Goal: Task Accomplishment & Management: Complete application form

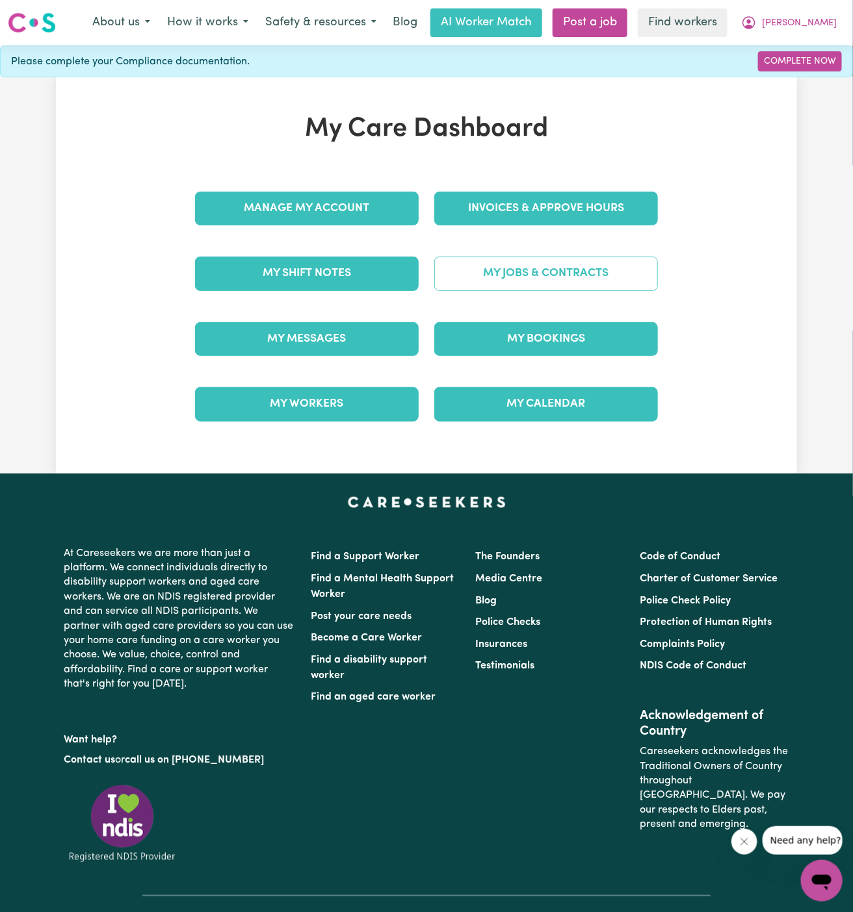
click at [556, 266] on link "My Jobs & Contracts" at bounding box center [546, 274] width 224 height 34
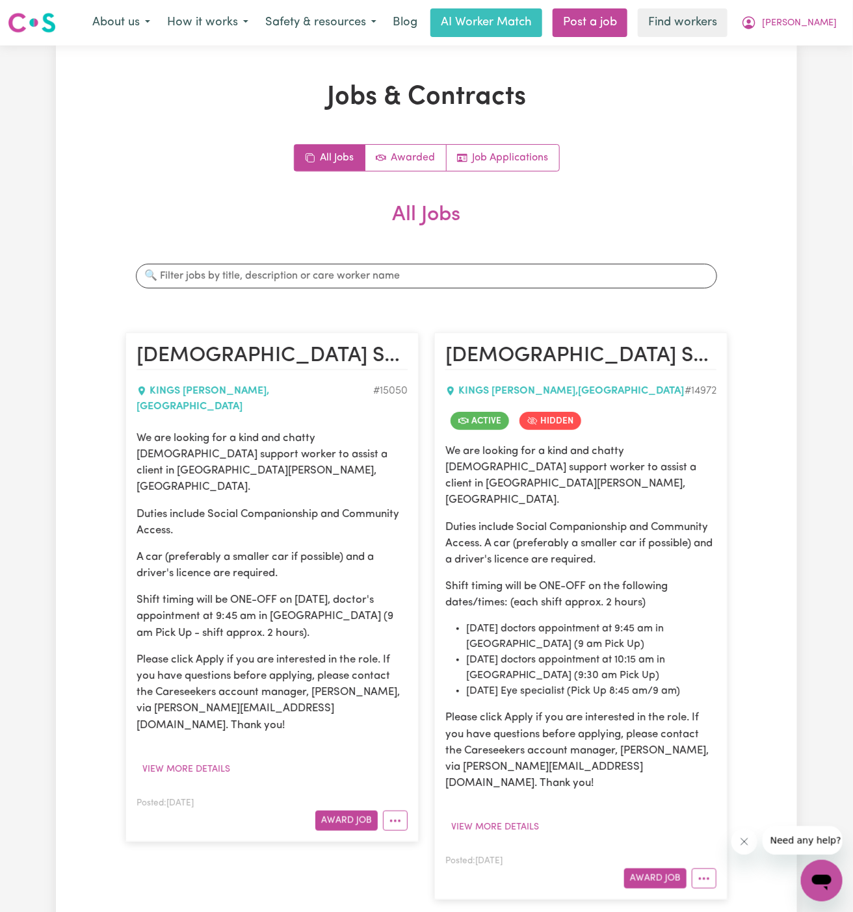
click at [626, 710] on p "Please click Apply if you are interested in the role. If you have questions bef…" at bounding box center [580, 751] width 271 height 82
click at [350, 811] on button "Award Job" at bounding box center [346, 821] width 62 height 20
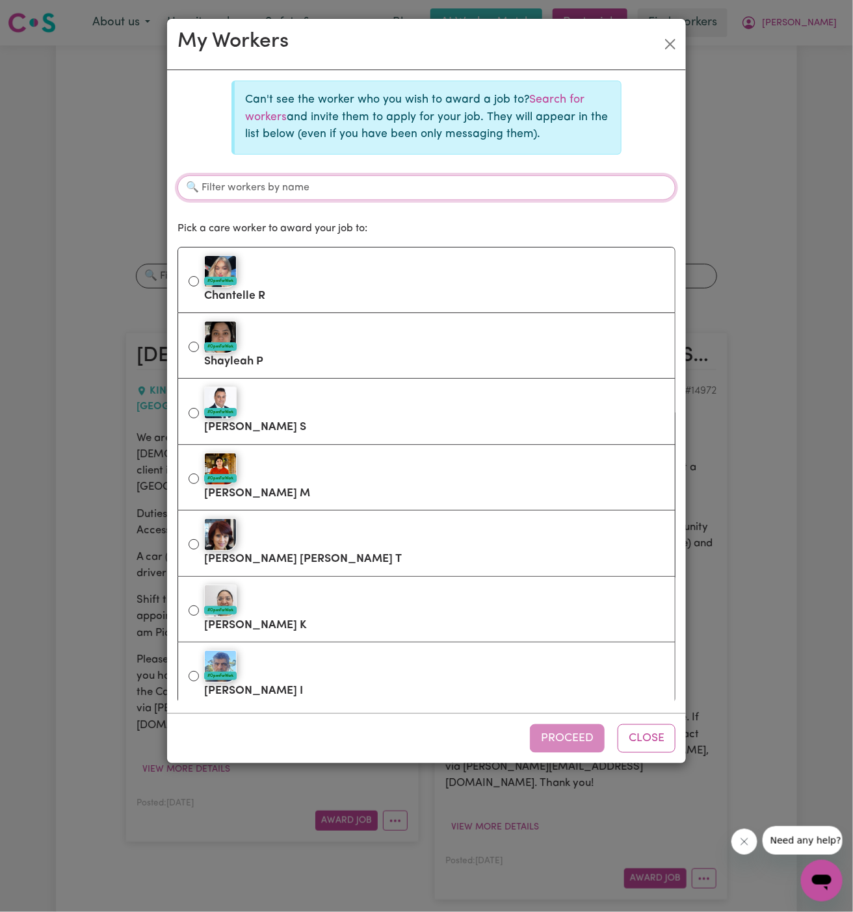
click at [344, 183] on input "Filter workers by name" at bounding box center [426, 187] width 498 height 25
paste input "Banafsheh"
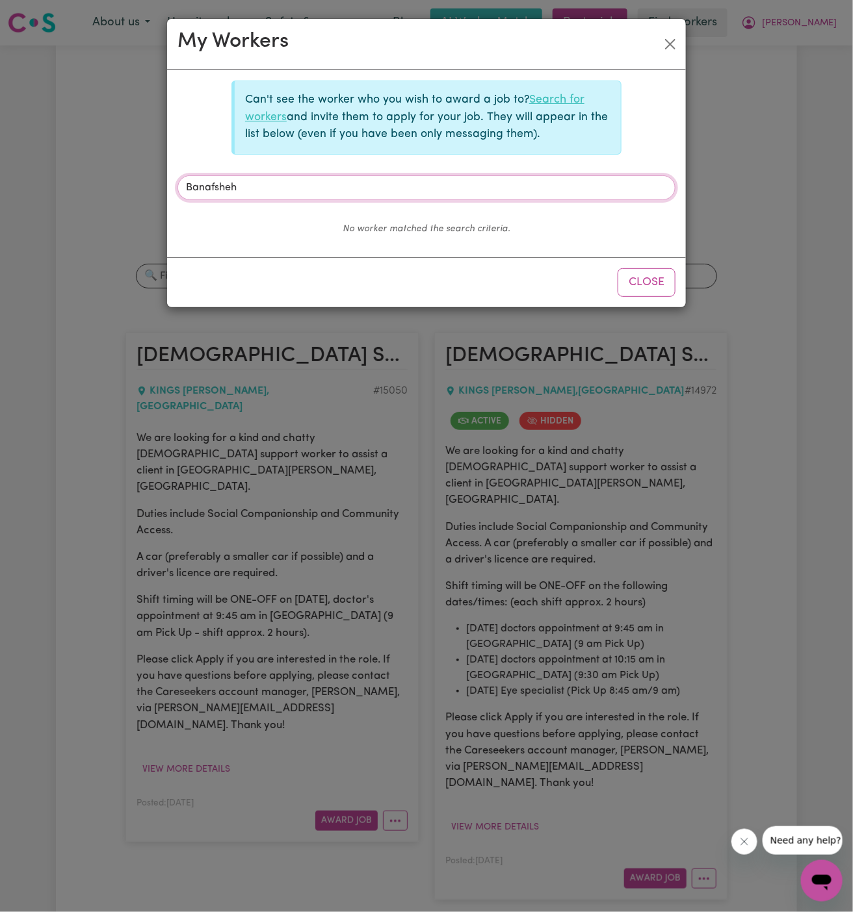
type input "Banafsheh"
click at [548, 101] on link "Search for workers" at bounding box center [414, 108] width 339 height 28
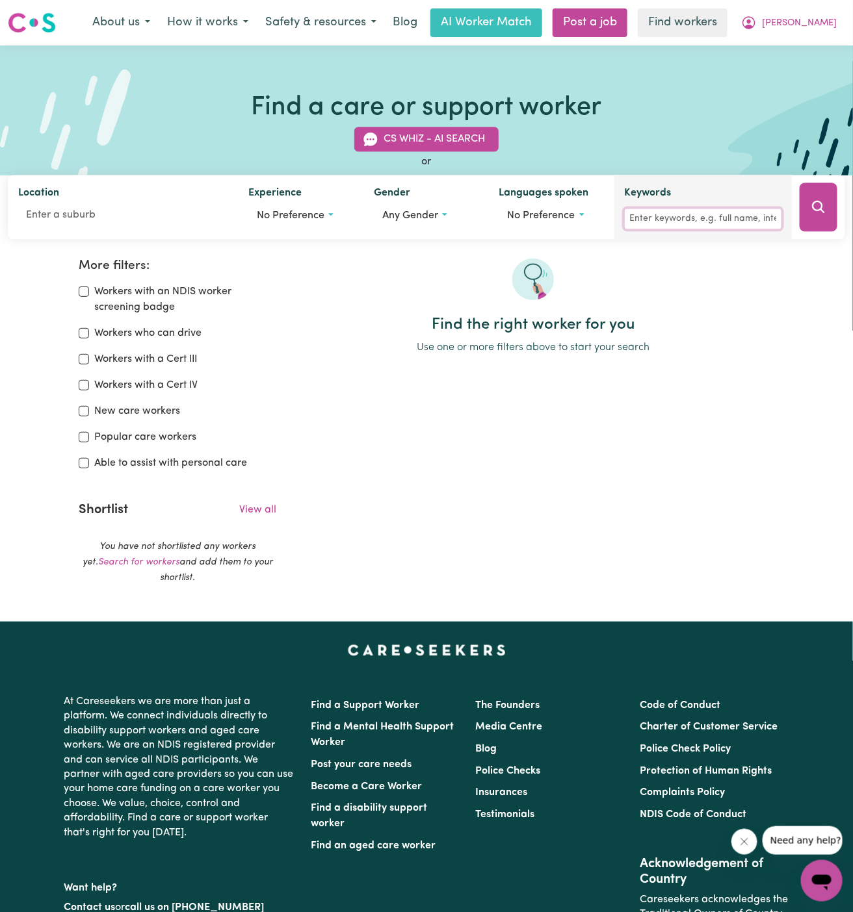
click at [650, 218] on input "Keywords" at bounding box center [702, 219] width 157 height 20
paste input "Banafsheh"
type input "Banafsheh"
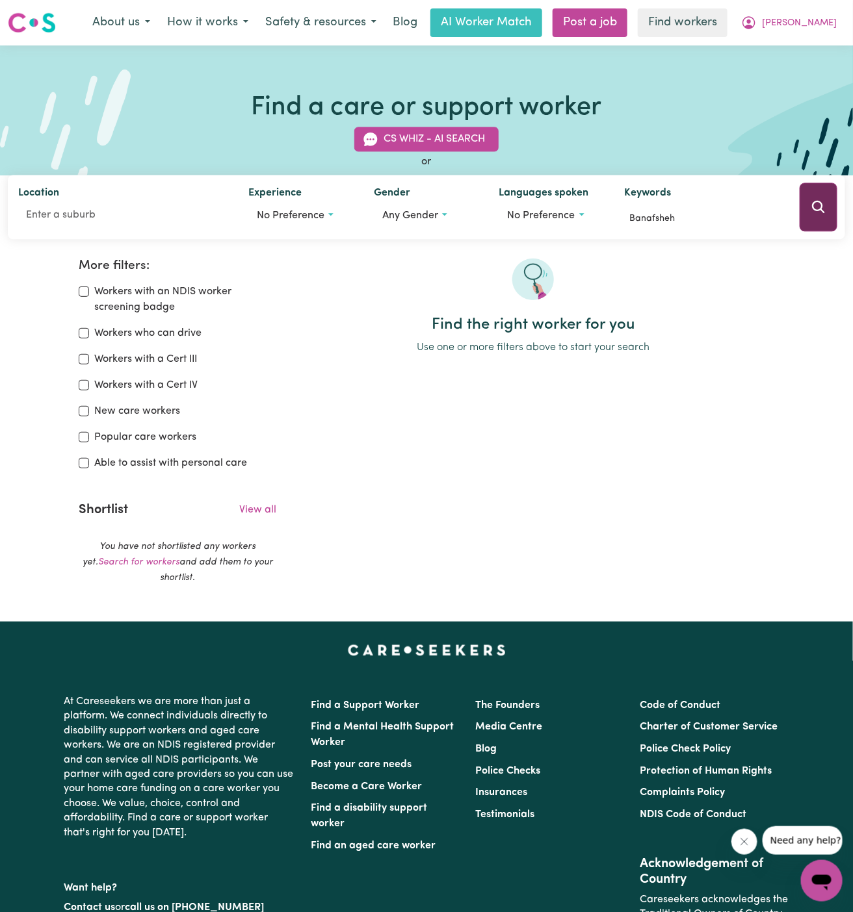
click at [806, 218] on button "Search" at bounding box center [818, 207] width 38 height 49
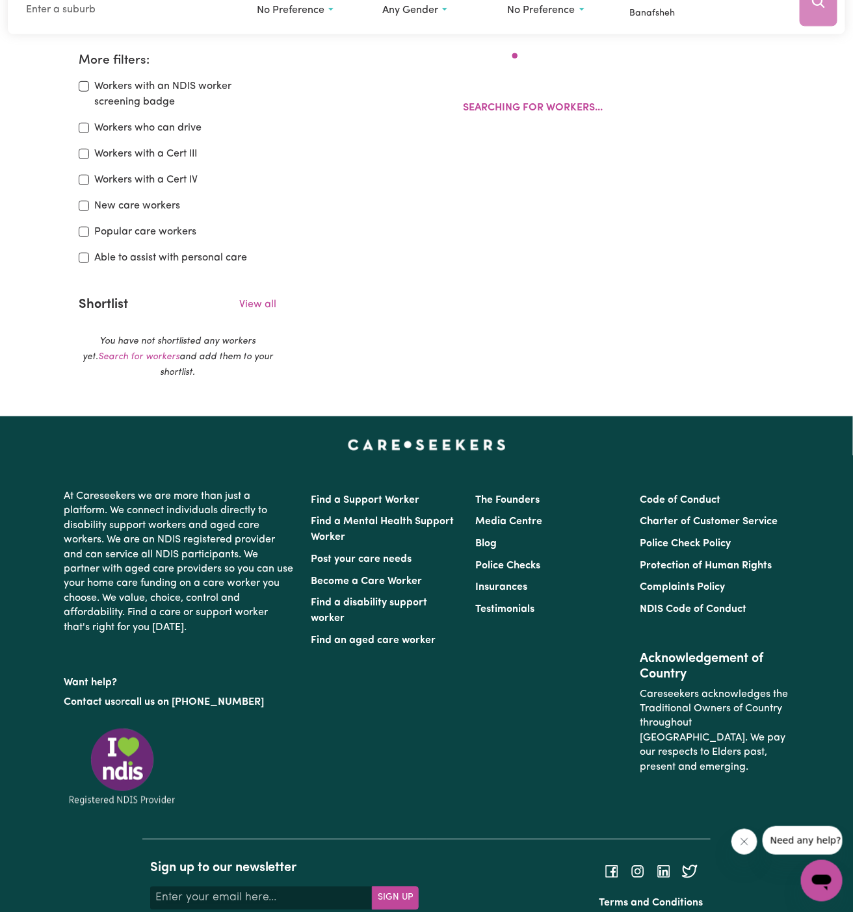
scroll to position [216, 0]
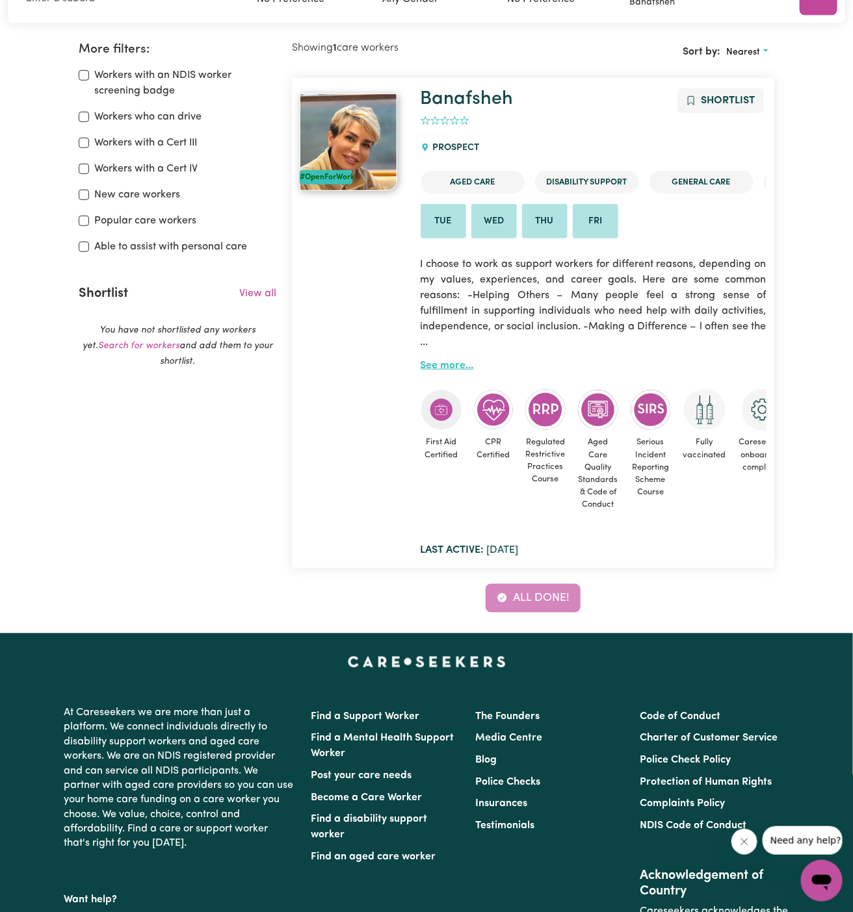
click at [454, 364] on link "See more..." at bounding box center [446, 366] width 53 height 10
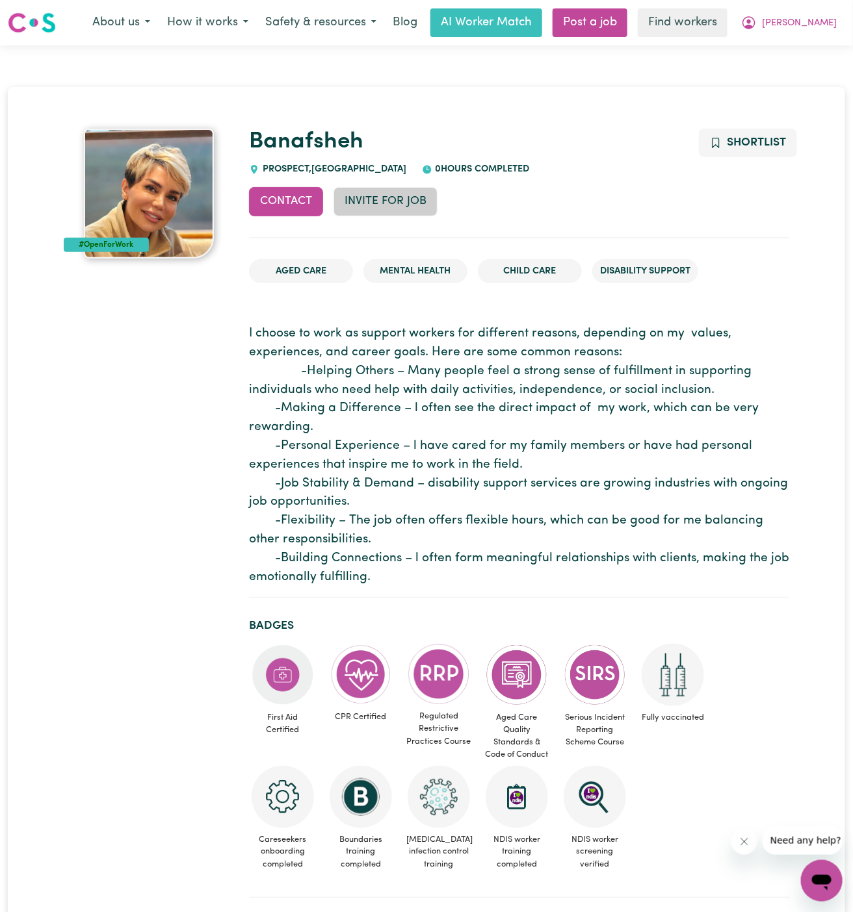
click at [407, 200] on button "Invite for Job" at bounding box center [385, 201] width 104 height 29
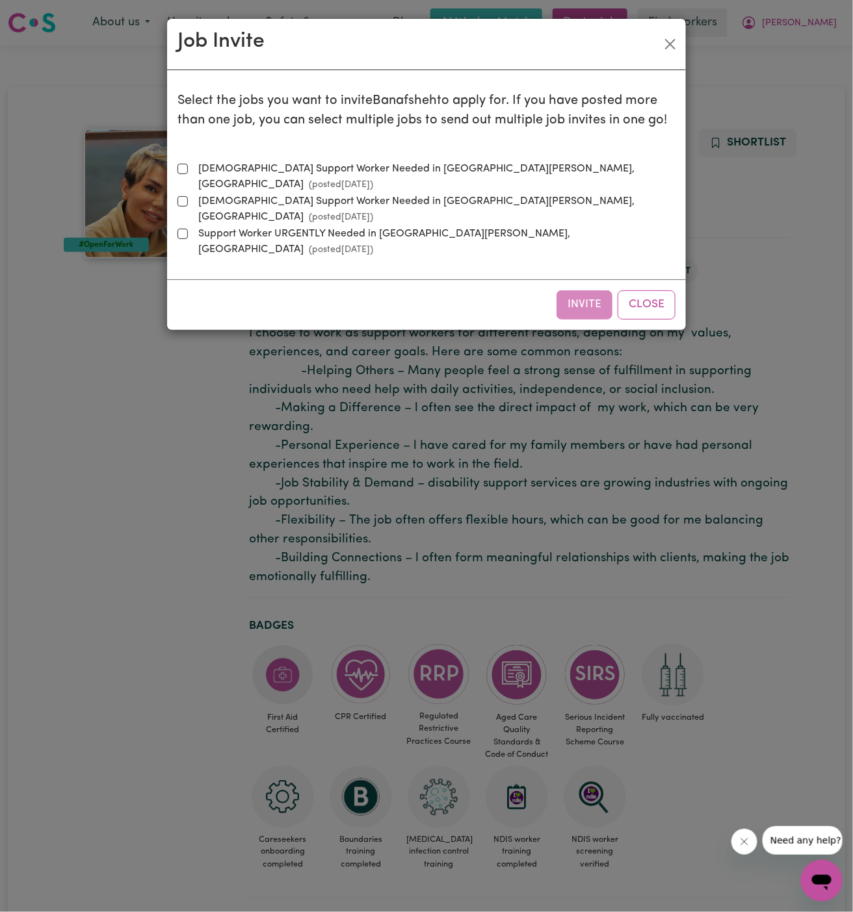
click at [455, 172] on label "[DEMOGRAPHIC_DATA] Support Worker Needed in [GEOGRAPHIC_DATA][PERSON_NAME], [GE…" at bounding box center [434, 176] width 482 height 31
click at [188, 172] on input "[DEMOGRAPHIC_DATA] Support Worker Needed in [GEOGRAPHIC_DATA][PERSON_NAME], [GE…" at bounding box center [182, 169] width 10 height 10
checkbox input "true"
click at [600, 290] on button "Invite" at bounding box center [584, 304] width 56 height 29
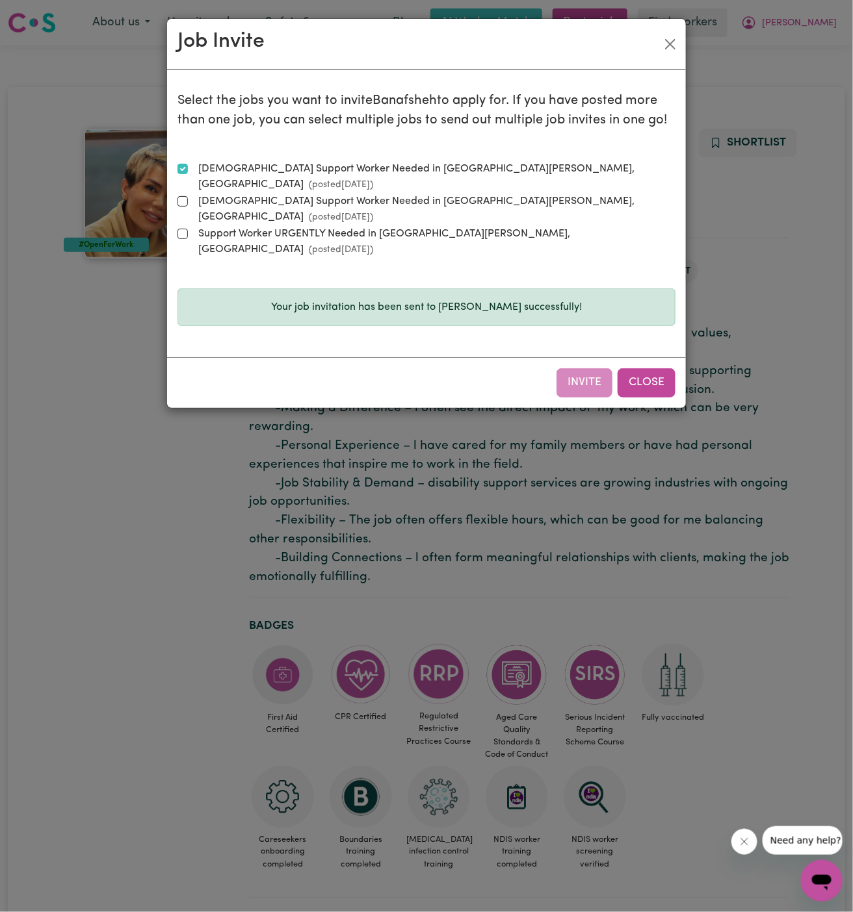
click at [656, 368] on button "Close" at bounding box center [646, 382] width 58 height 29
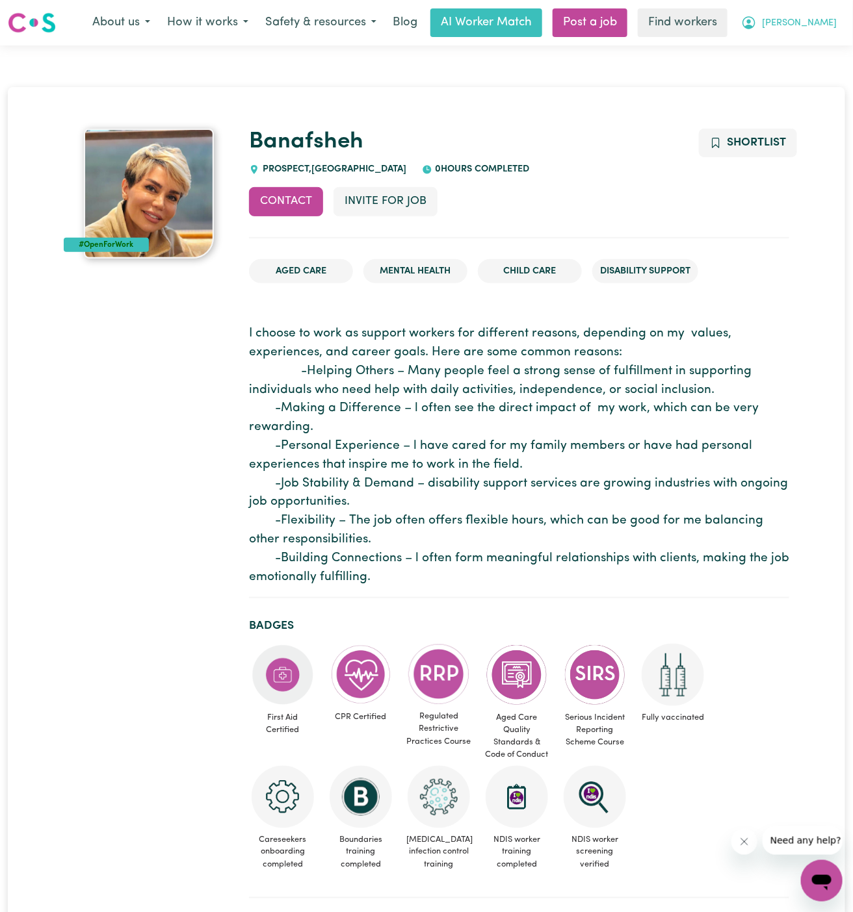
click at [826, 29] on span "[PERSON_NAME]" at bounding box center [799, 23] width 75 height 14
click at [804, 45] on link "My Dashboard" at bounding box center [792, 50] width 103 height 25
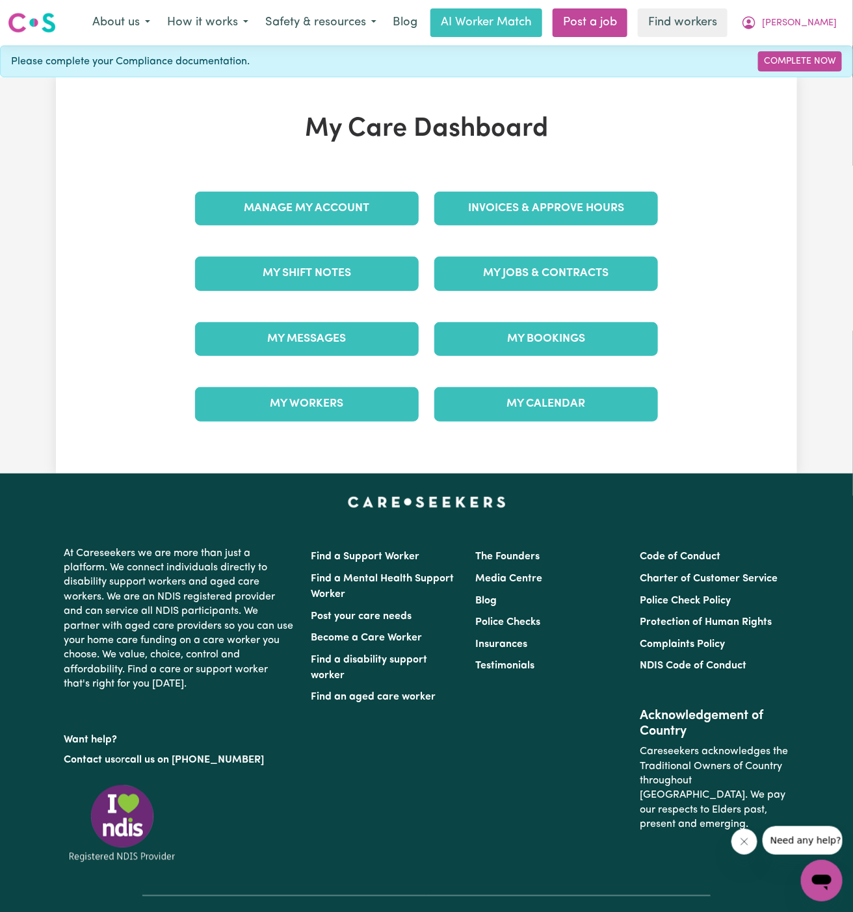
click at [565, 238] on div "Invoices & Approve Hours" at bounding box center [545, 208] width 239 height 65
click at [543, 275] on link "My Jobs & Contracts" at bounding box center [546, 274] width 224 height 34
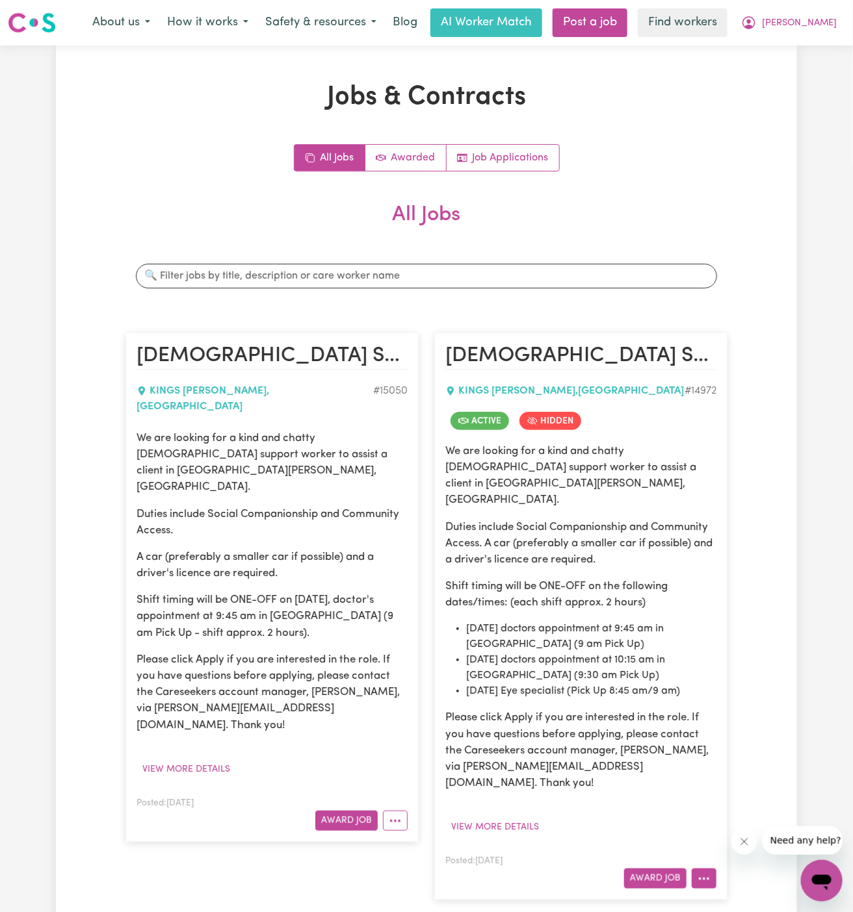
click at [700, 873] on icon "More options" at bounding box center [703, 879] width 13 height 13
click at [750, 706] on link "View/Edit Contract" at bounding box center [755, 719] width 126 height 26
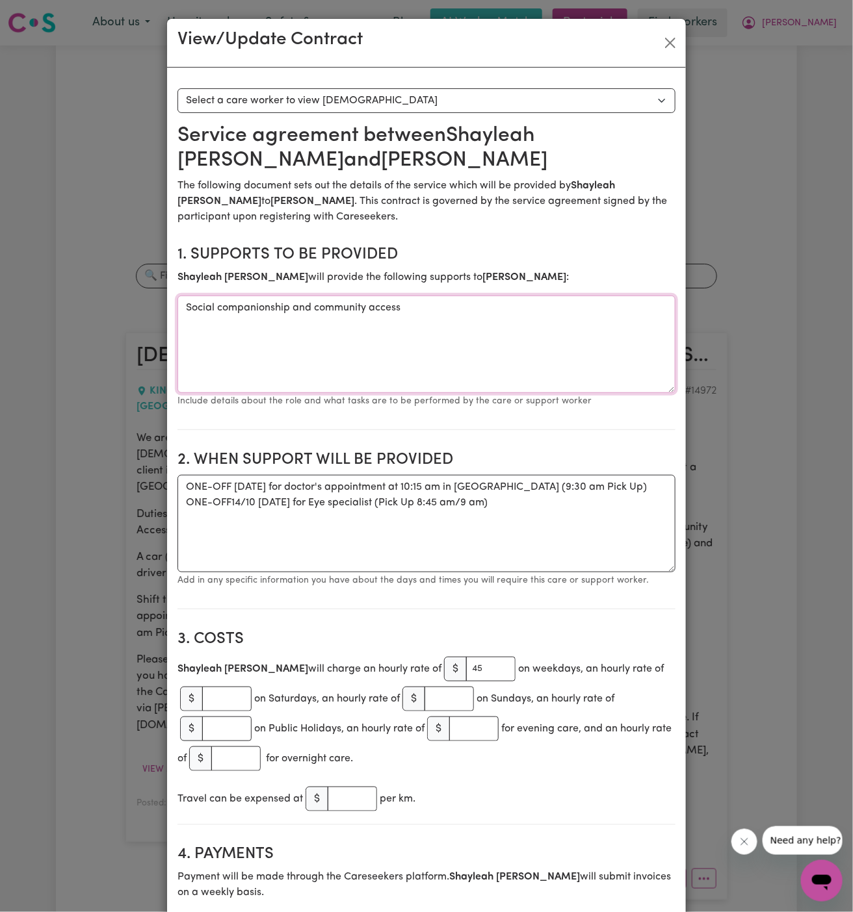
click at [369, 303] on textarea "Social companionship and community access" at bounding box center [426, 344] width 498 height 97
click at [487, 521] on textarea "ONE-OFF [DATE] for doctor's appointment at 10:15 am in [GEOGRAPHIC_DATA] (9:30 …" at bounding box center [426, 523] width 498 height 97
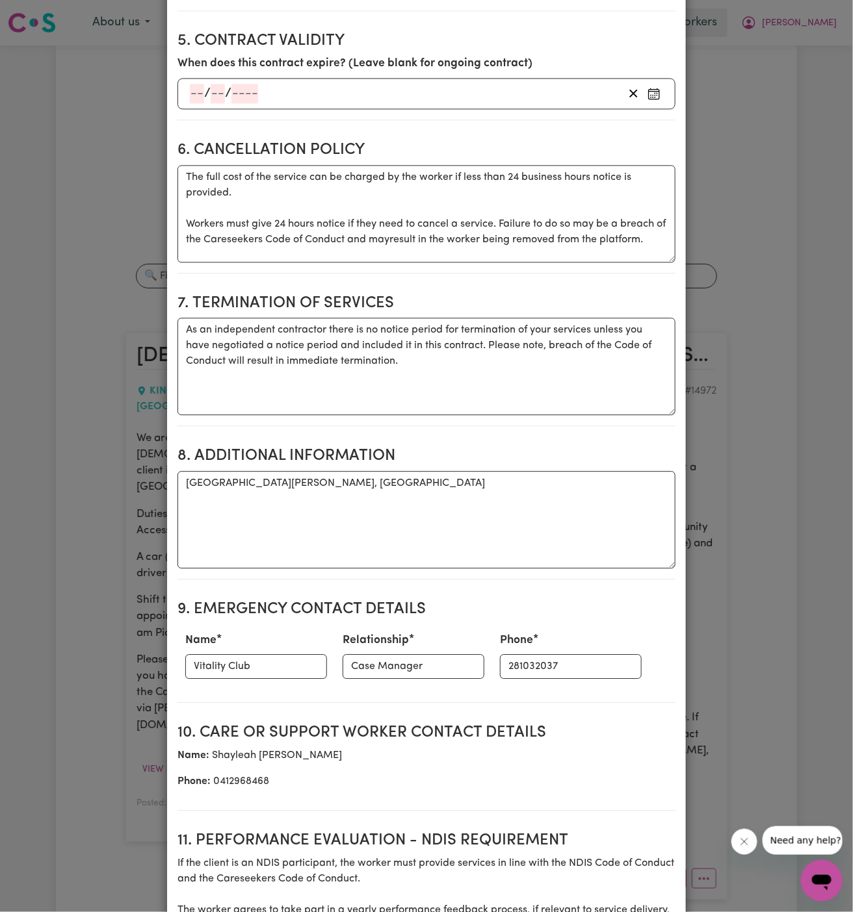
scroll to position [1121, 0]
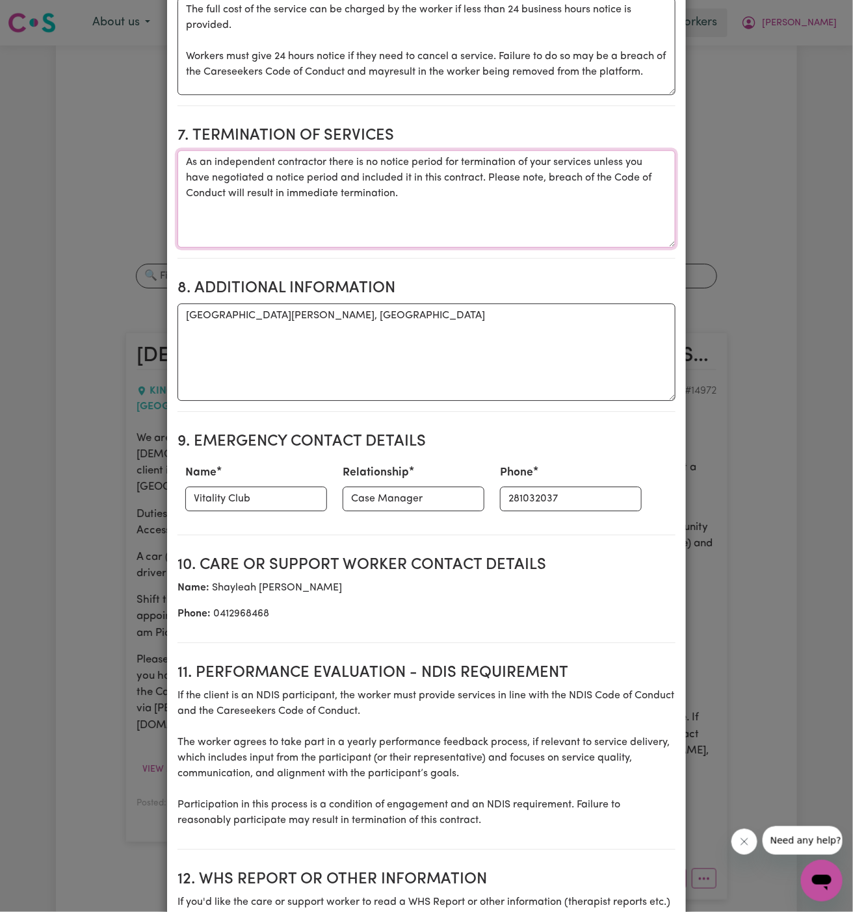
click at [407, 238] on textarea "As an independent contractor there is no notice period for termination of your …" at bounding box center [426, 198] width 498 height 97
click at [419, 190] on textarea "As an independent contractor there is no notice period for termination of your …" at bounding box center [426, 198] width 498 height 97
click at [368, 320] on textarea "[GEOGRAPHIC_DATA][PERSON_NAME], [GEOGRAPHIC_DATA]" at bounding box center [426, 351] width 498 height 97
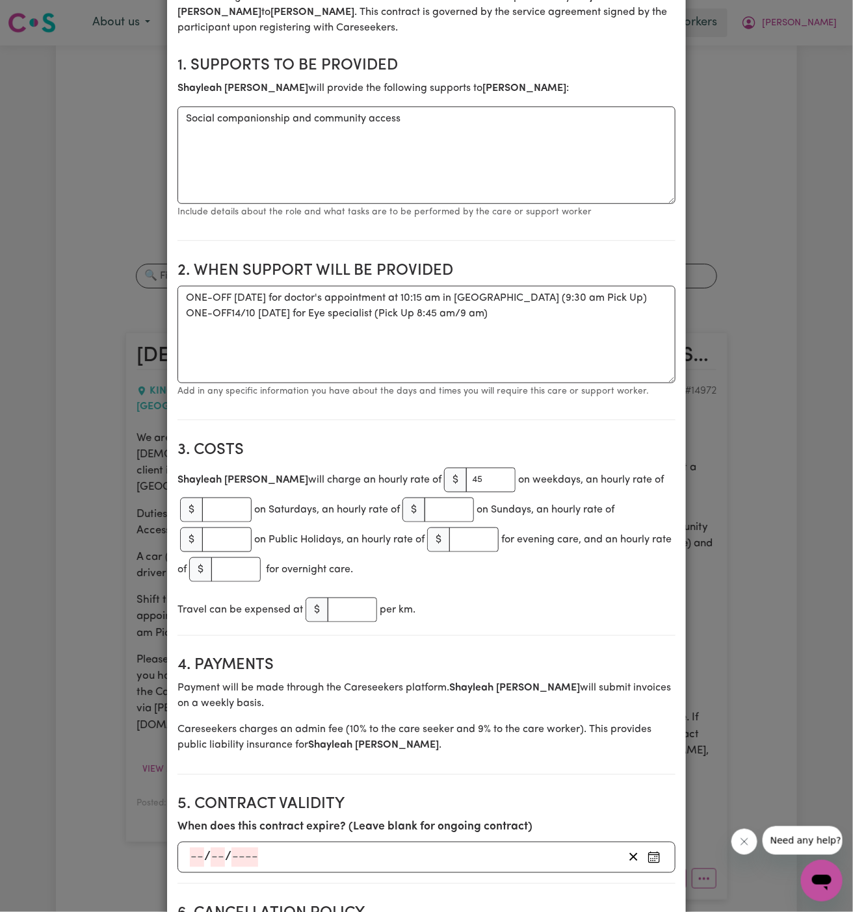
scroll to position [119, 0]
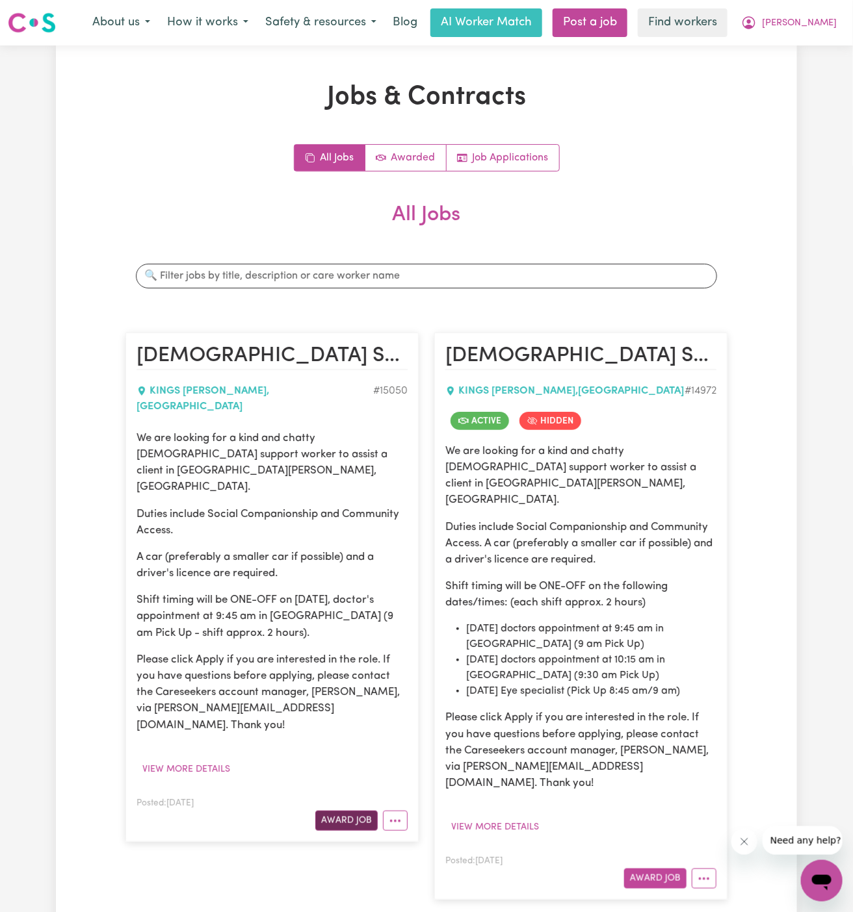
click at [357, 811] on button "Award Job" at bounding box center [346, 821] width 62 height 20
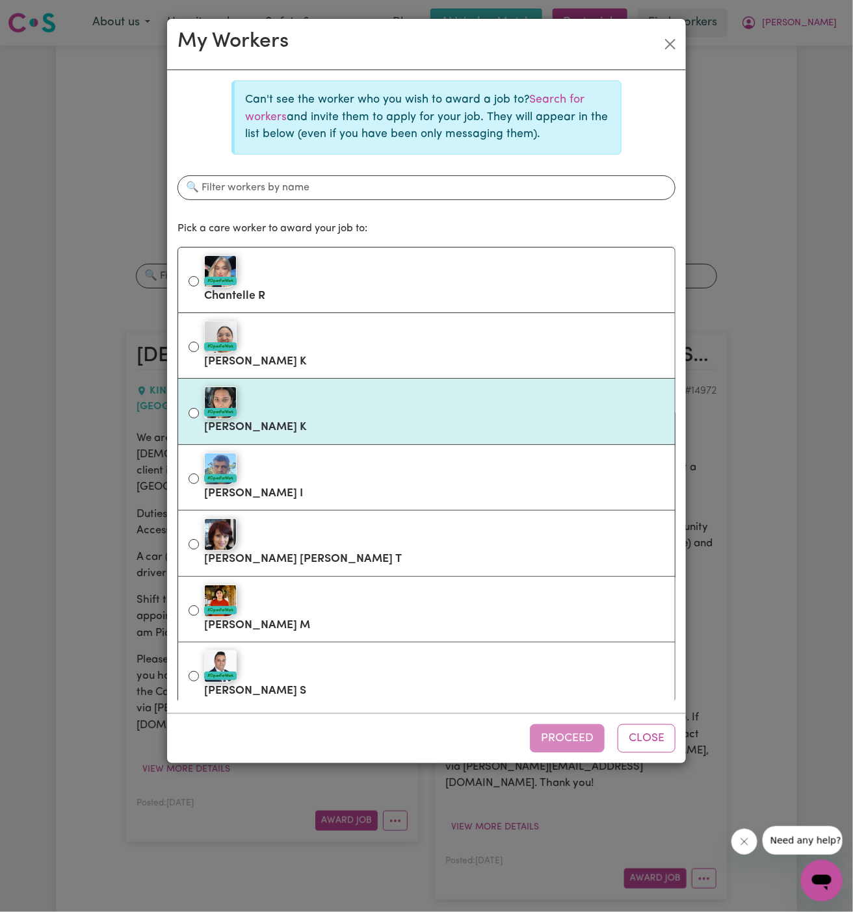
scroll to position [135, 0]
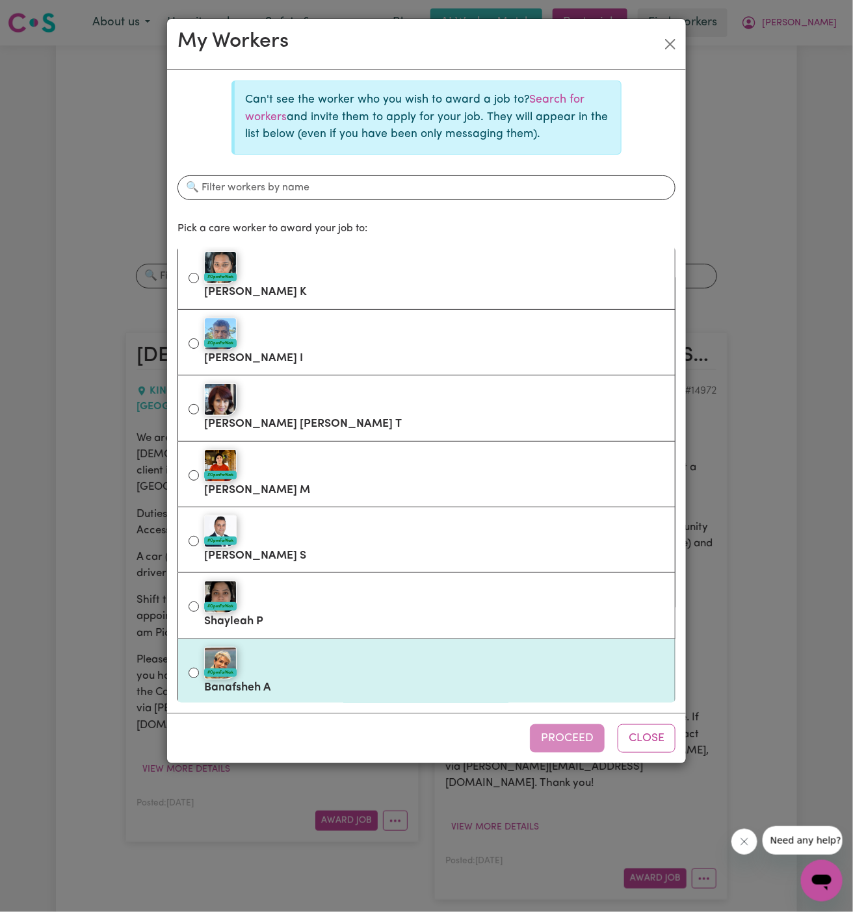
click at [394, 658] on div "#OpenForWork" at bounding box center [434, 663] width 460 height 32
click at [199, 668] on input "#OpenForWork Banafsheh A" at bounding box center [193, 673] width 10 height 10
radio input "true"
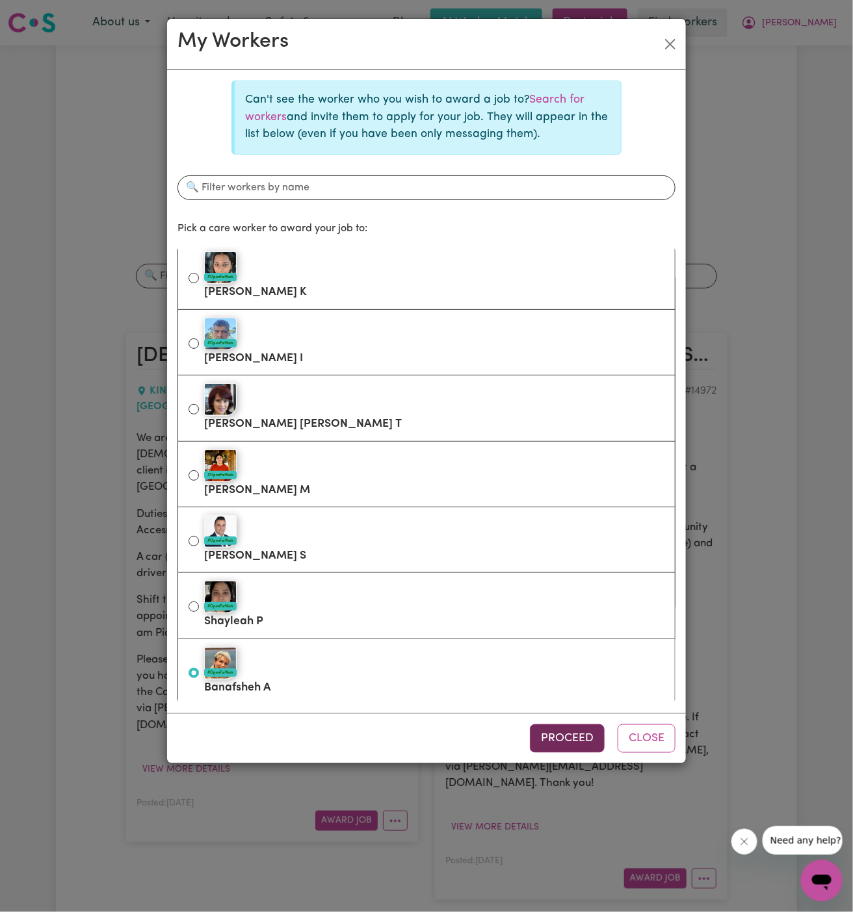
click at [574, 732] on button "Proceed" at bounding box center [567, 739] width 75 height 29
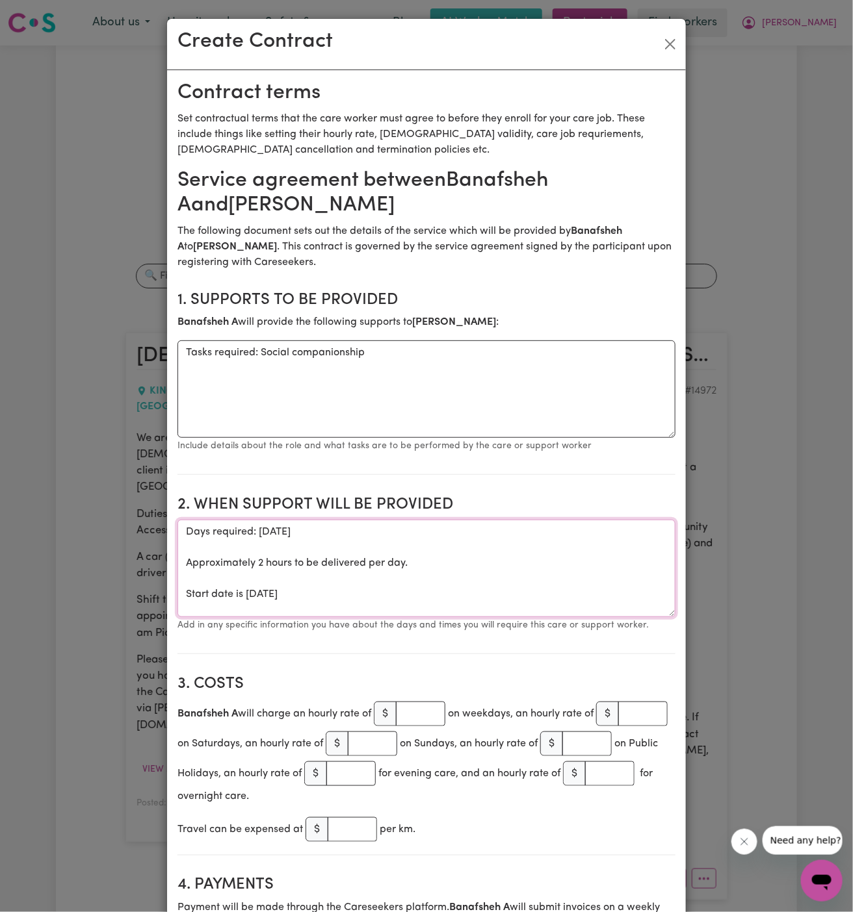
drag, startPoint x: 244, startPoint y: 598, endPoint x: 153, endPoint y: 526, distance: 115.6
click at [153, 526] on div "Create Contract Contract terms Set contractual terms that the care worker must …" at bounding box center [426, 456] width 853 height 912
type textarea "ONE OFF Wednesday 17 September 2025"
click at [301, 348] on textarea "Tasks required: Social companionship" at bounding box center [426, 388] width 498 height 97
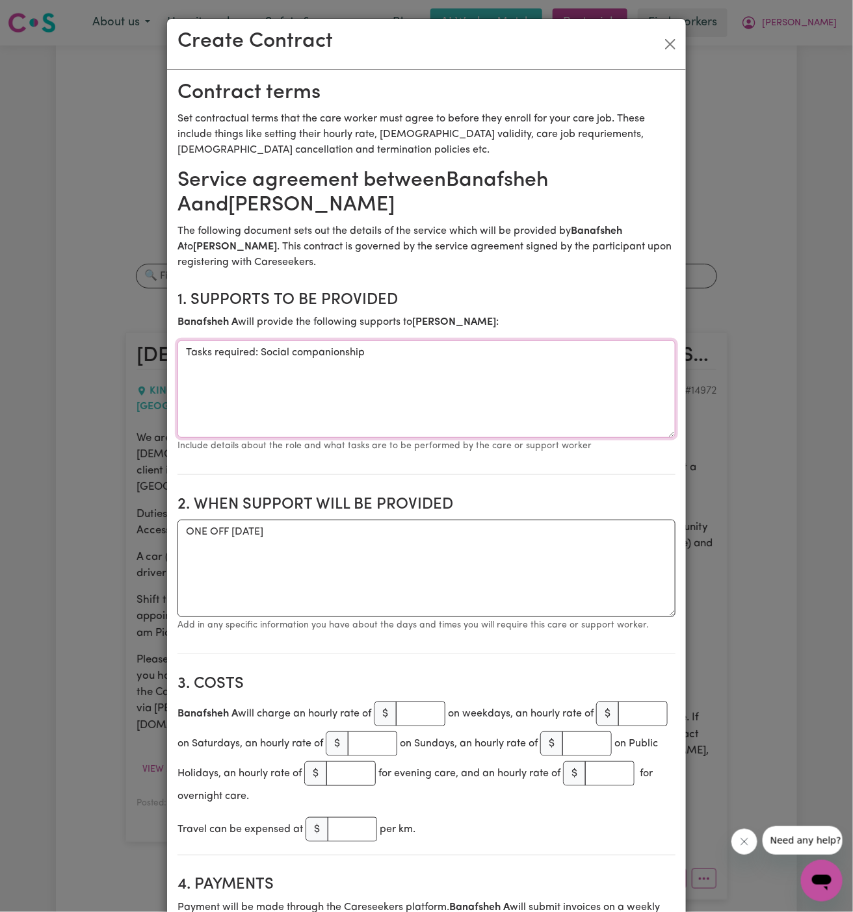
click at [301, 348] on textarea "Tasks required: Social companionship" at bounding box center [426, 388] width 498 height 97
paste textarea "Social companionship and community access"
type textarea "Social companionship and community access"
click at [422, 537] on textarea "ONE OFF Wednesday 17 September 2025" at bounding box center [426, 568] width 498 height 97
type textarea "ONE OFF Wednesday 17 September 2025 from 9 am to 11 am"
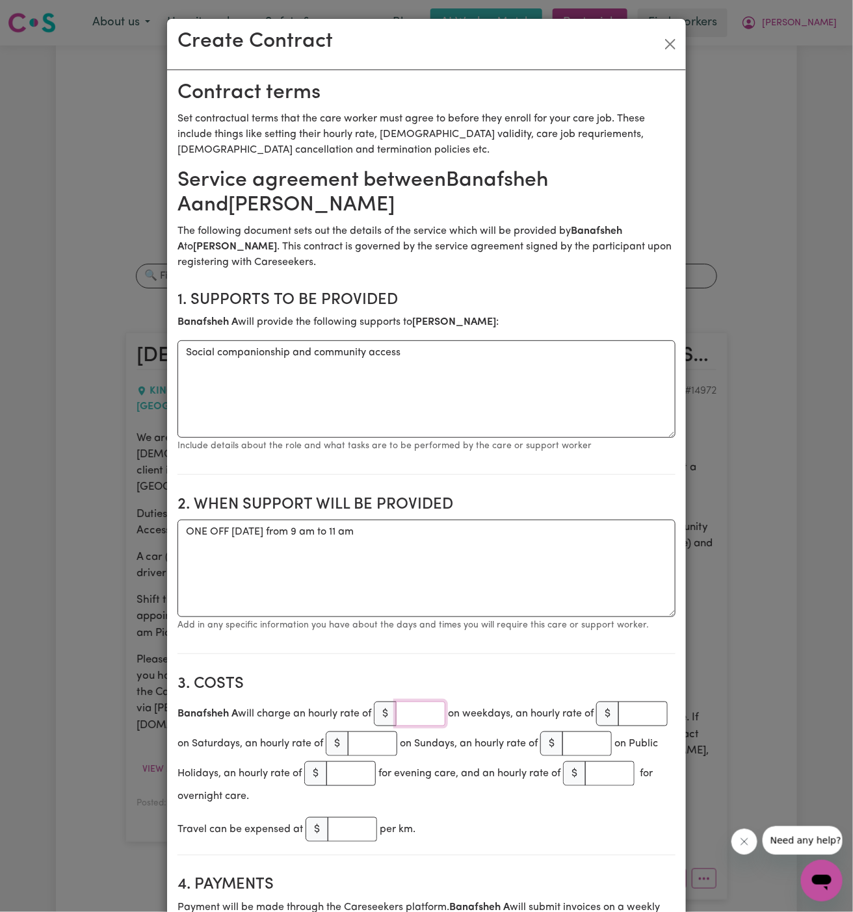
click at [422, 708] on input "number" at bounding box center [420, 714] width 49 height 25
type input "50"
click at [443, 585] on textarea "ONE OFF Wednesday 17 September 2025 from 9 am to 11 am" at bounding box center [426, 568] width 498 height 97
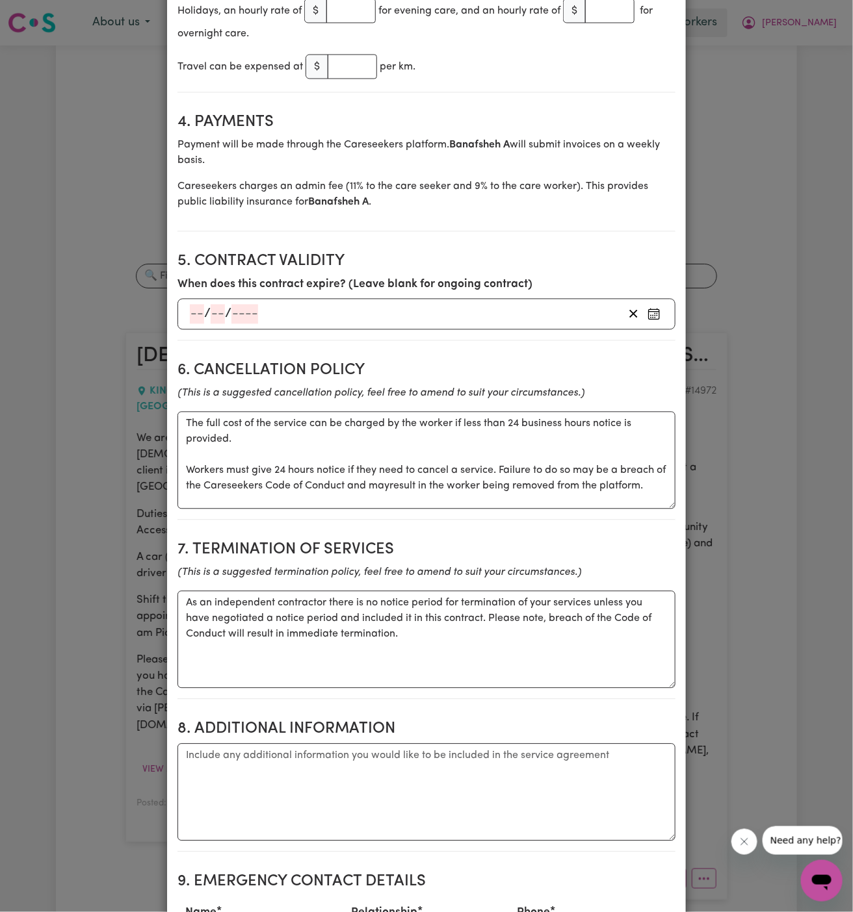
scroll to position [1055, 0]
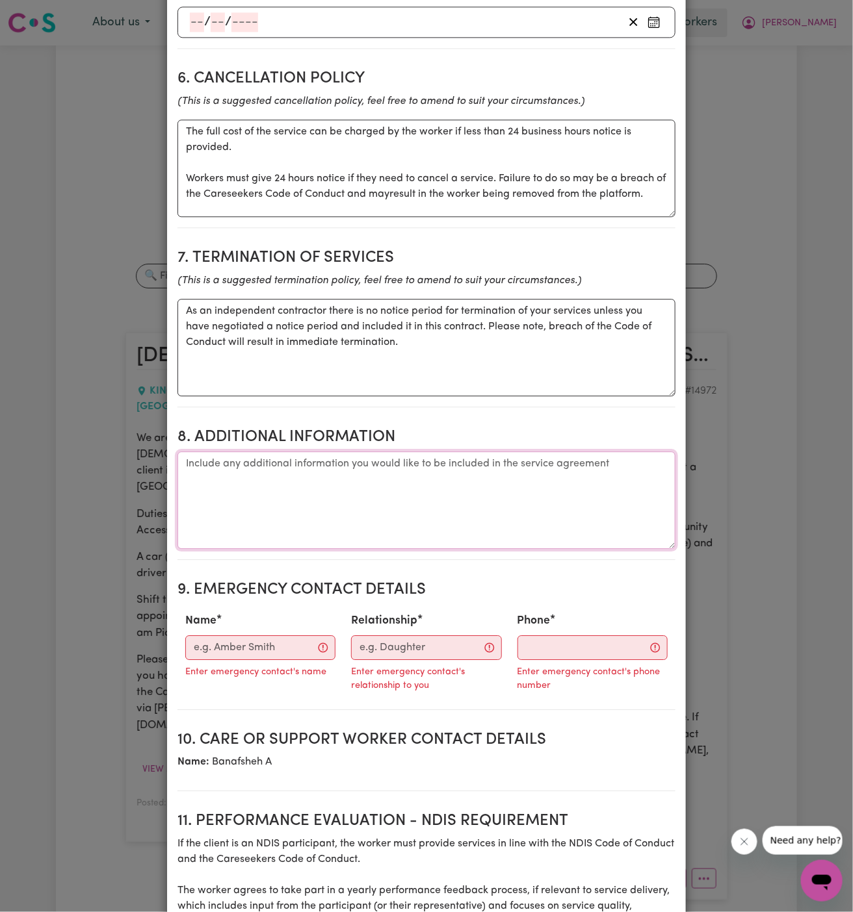
click at [312, 504] on textarea "Additional information" at bounding box center [426, 500] width 498 height 97
paste textarea "12-15 Panorama Parade, Blacktown."
click at [197, 479] on textarea "PIckup Address: 12-15 Panorama Parade, Blacktown." at bounding box center [426, 500] width 498 height 97
click at [309, 503] on textarea "Pickup Address: 12-15 Panorama Parade, Blacktown." at bounding box center [426, 500] width 498 height 97
type textarea "Pickup Address: 12-15 Panorama Parade, Blacktown."
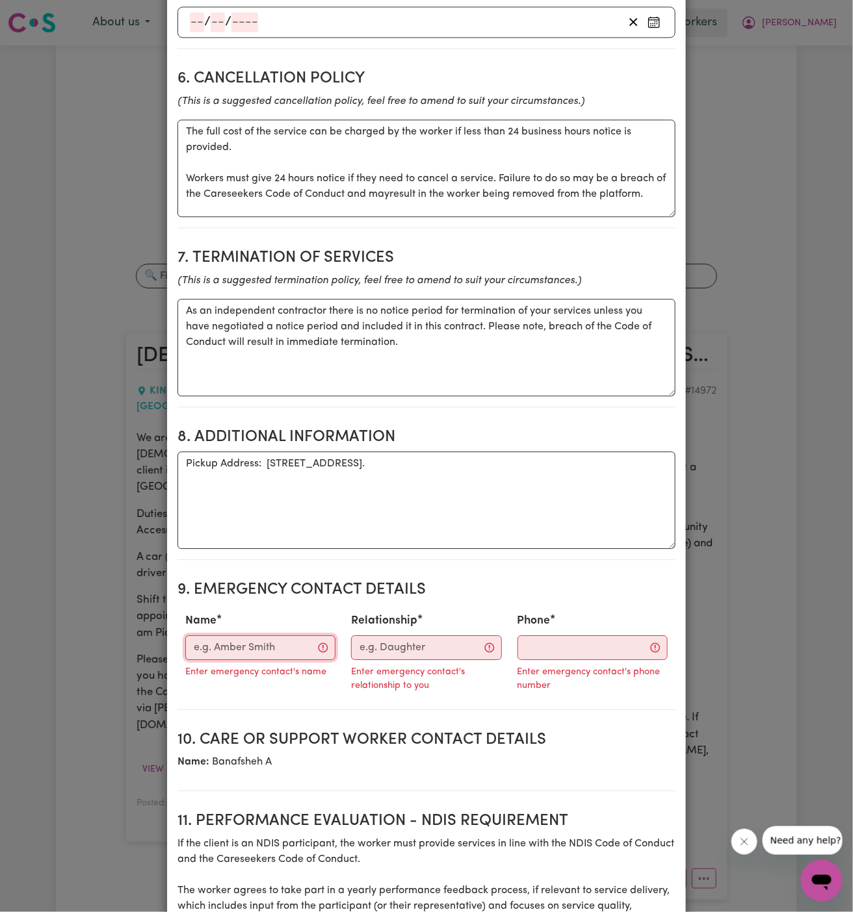
click at [290, 650] on input "Name" at bounding box center [260, 647] width 150 height 25
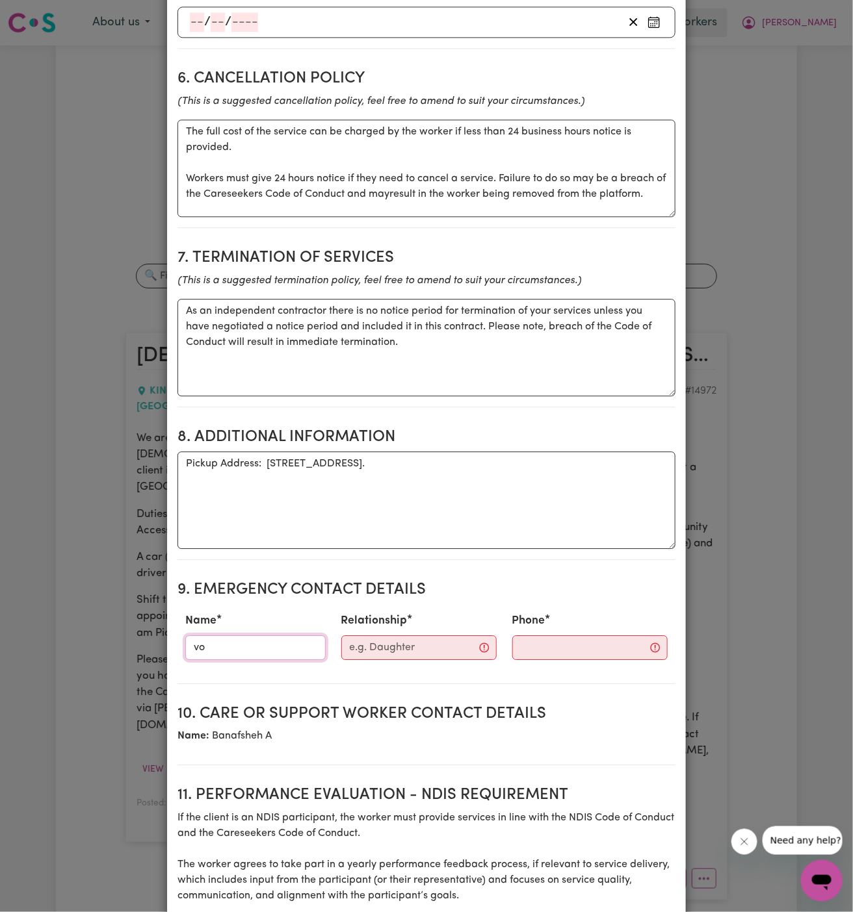
type input "v"
type input "Vitality Club"
click at [376, 660] on input "Relationship" at bounding box center [418, 647] width 155 height 25
type input "Case Manager"
click at [517, 659] on input "Phone" at bounding box center [578, 647] width 157 height 25
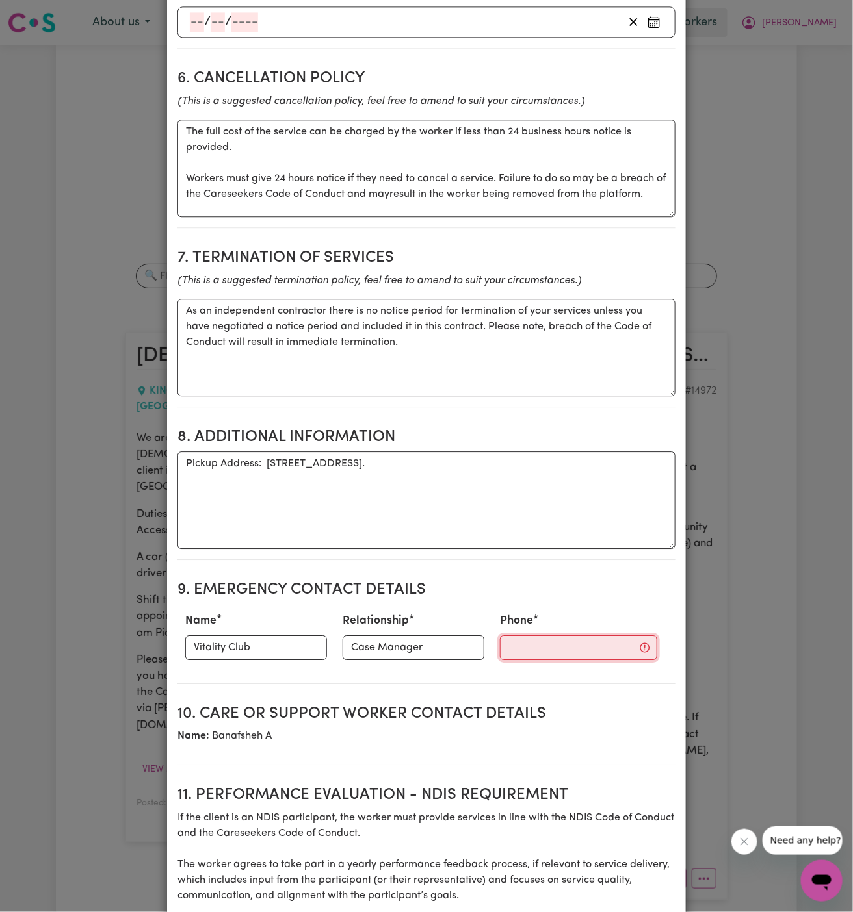
paste input "281032037"
type input "281032037"
click at [483, 498] on textarea "Pickup Address: 12-15 Panorama Parade, Blacktown." at bounding box center [426, 500] width 498 height 97
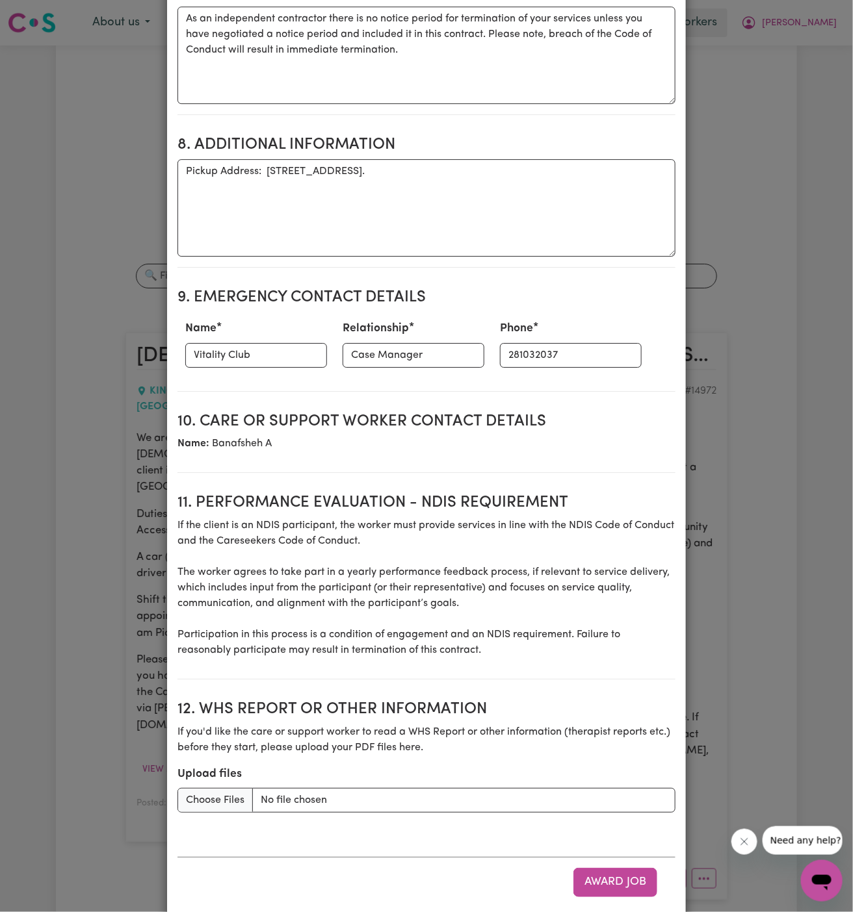
scroll to position [1381, 0]
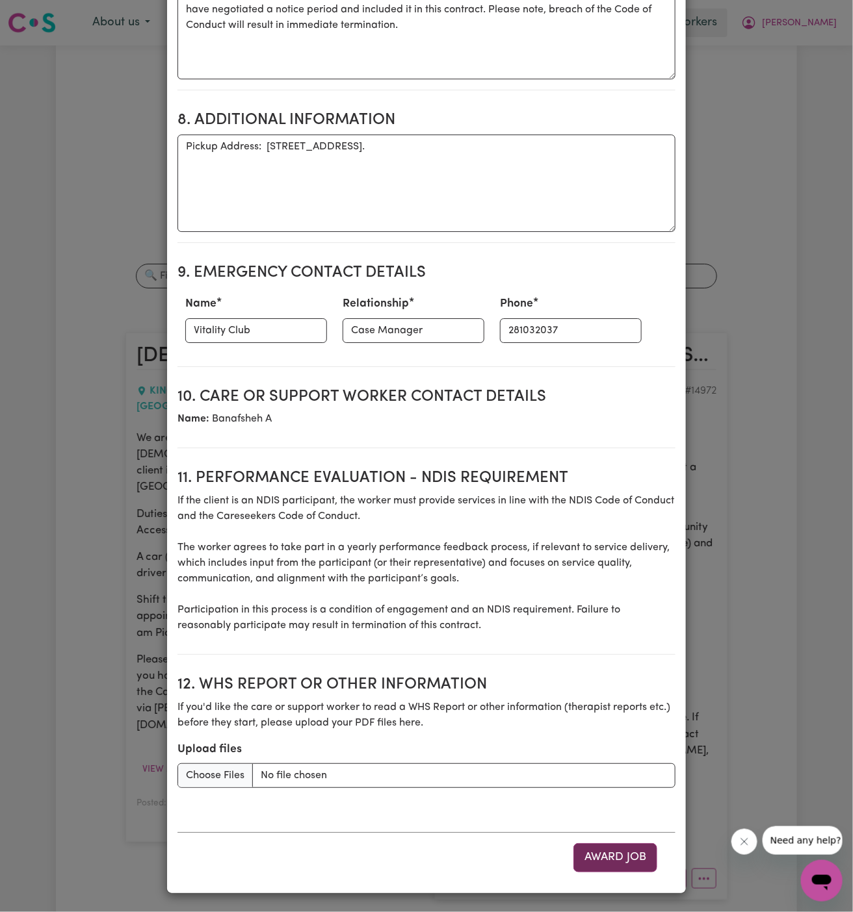
click at [603, 858] on button "Award Job" at bounding box center [615, 857] width 84 height 29
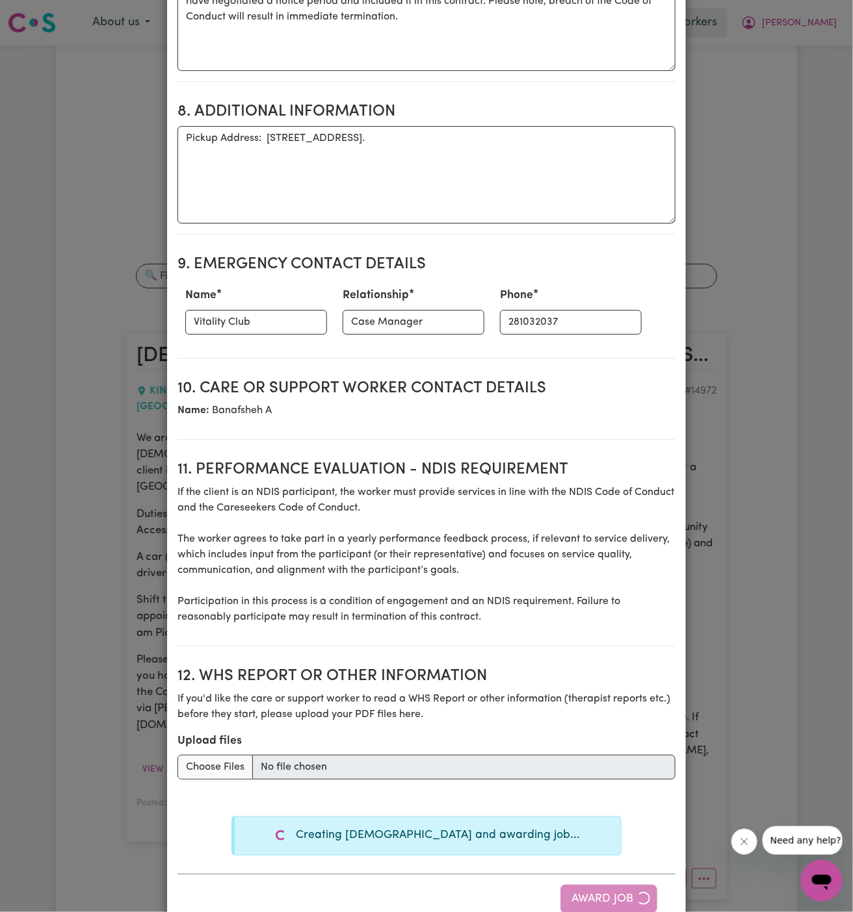
type textarea "Tasks required: Social companionship"
type textarea "Days required: wednesday Approximately 2 hours to be delivered per day. Start d…"
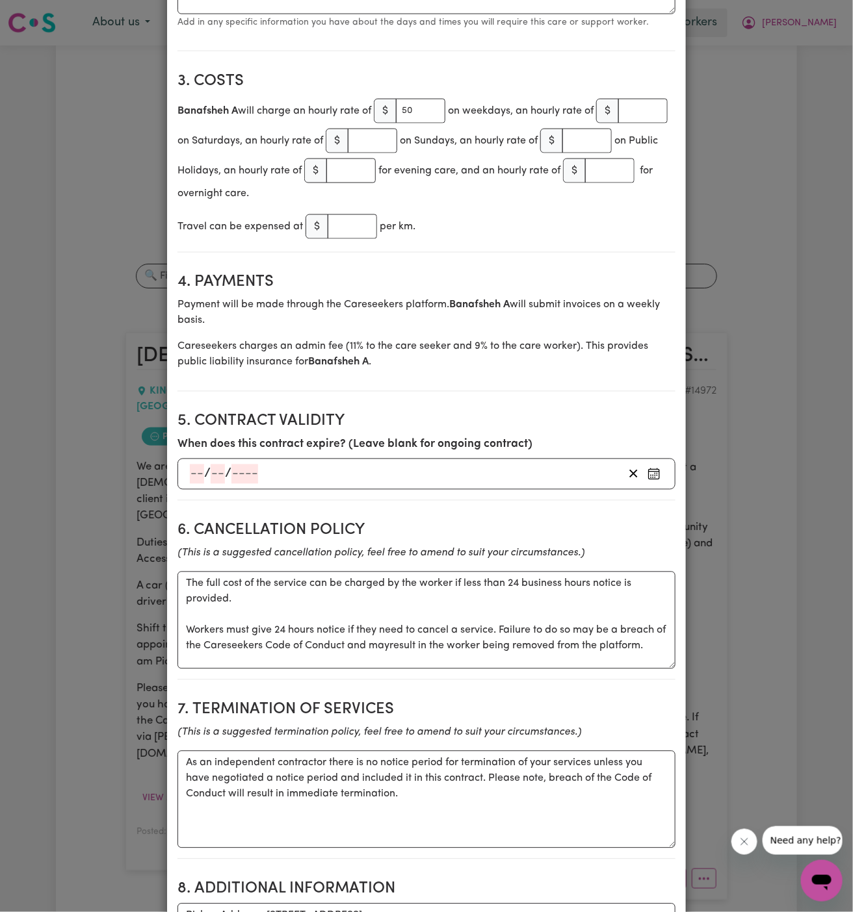
scroll to position [0, 0]
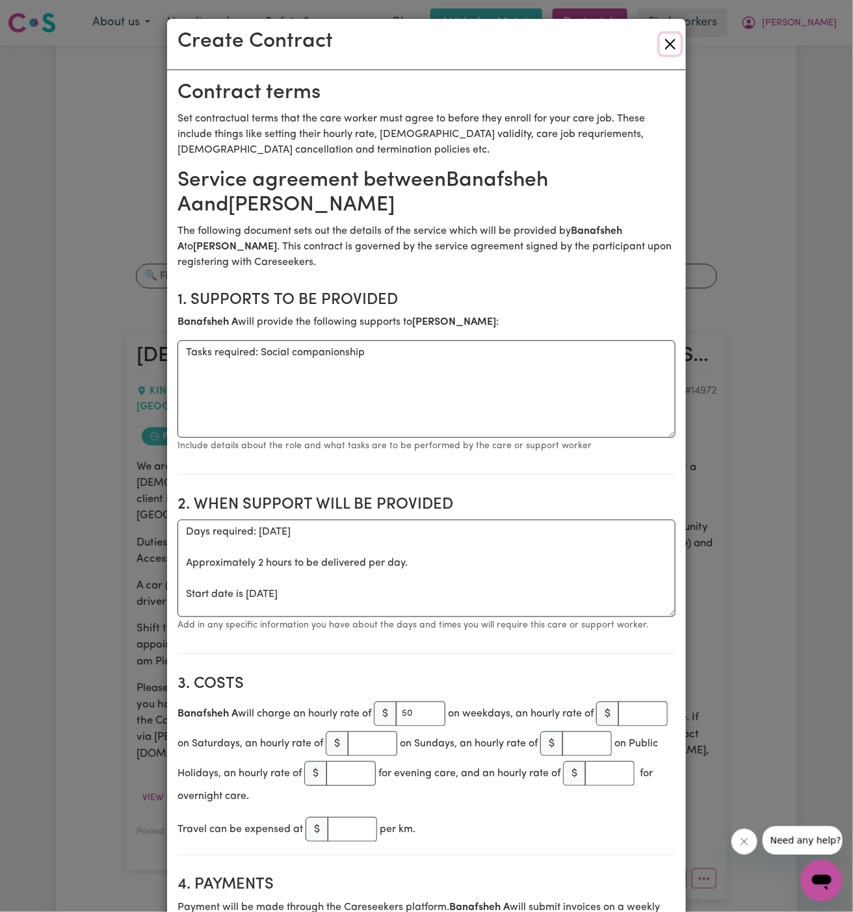
click at [669, 43] on button "Close" at bounding box center [670, 44] width 21 height 21
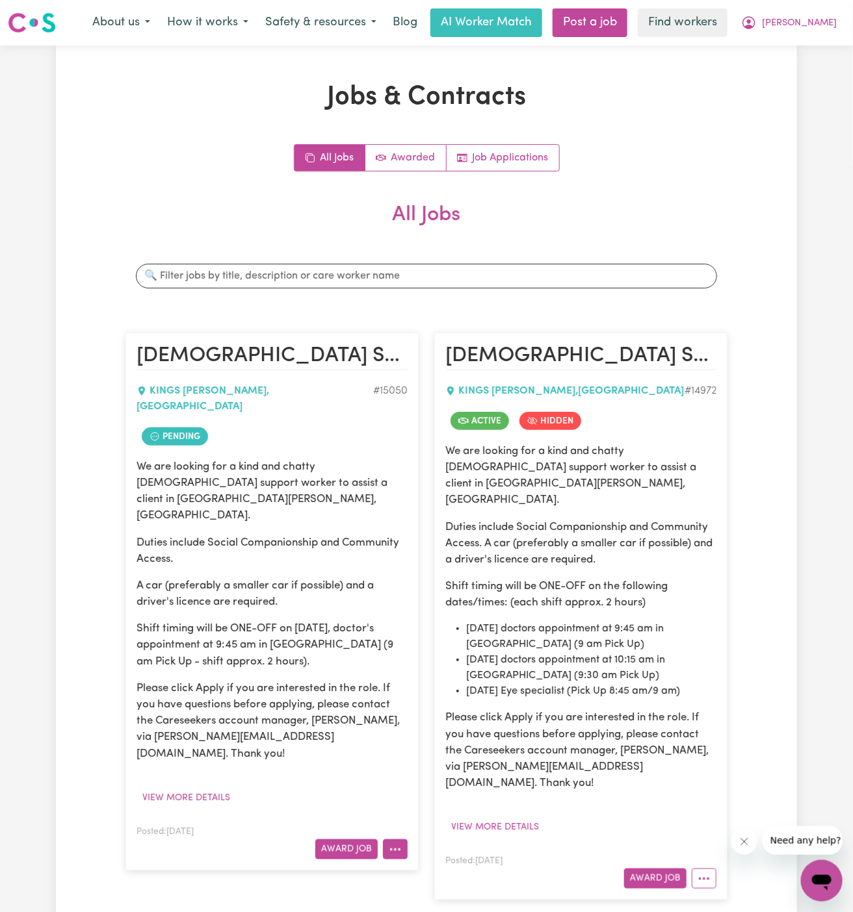
click at [398, 840] on button "More options" at bounding box center [395, 850] width 25 height 20
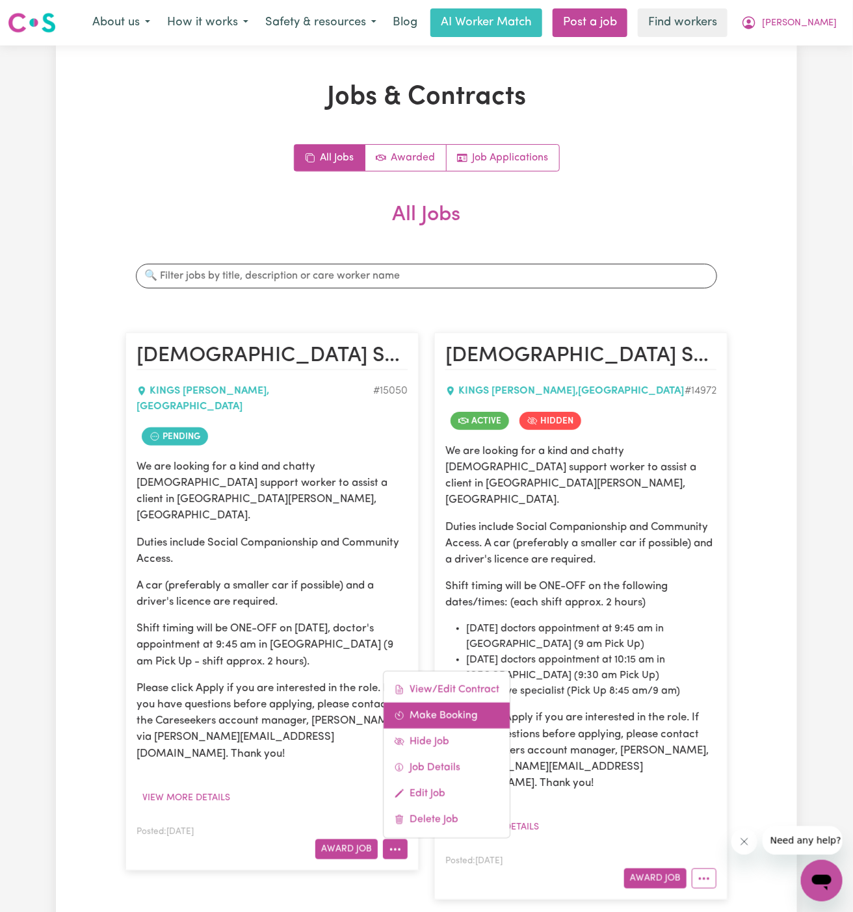
click at [442, 703] on link "Make Booking" at bounding box center [446, 716] width 126 height 26
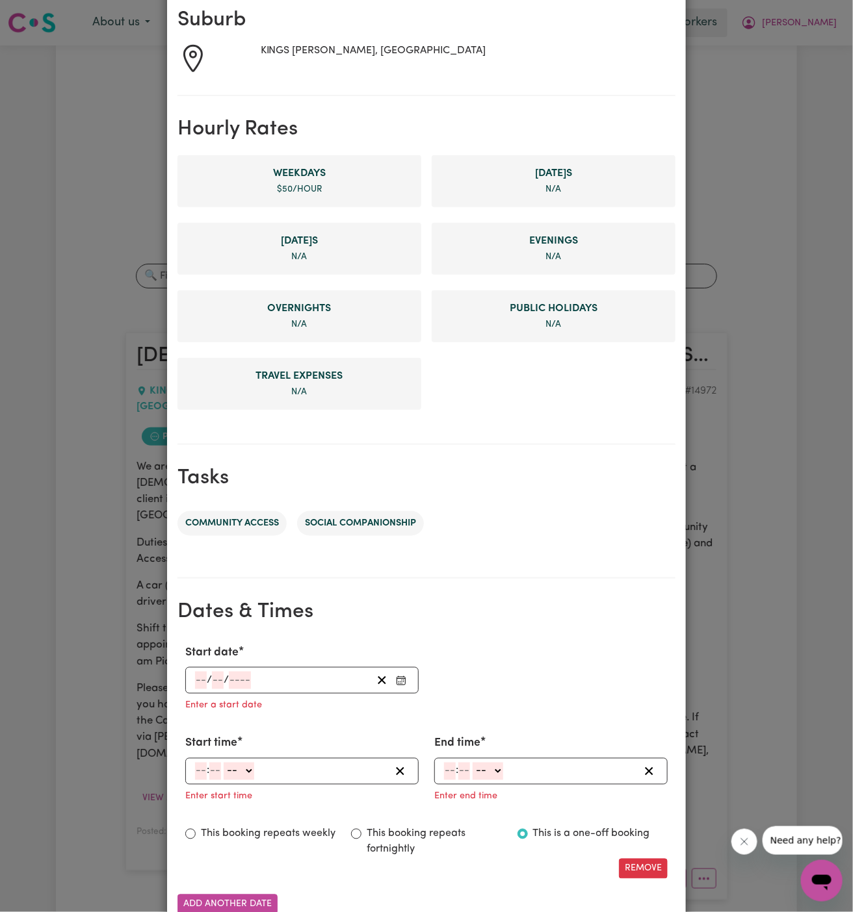
scroll to position [300, 0]
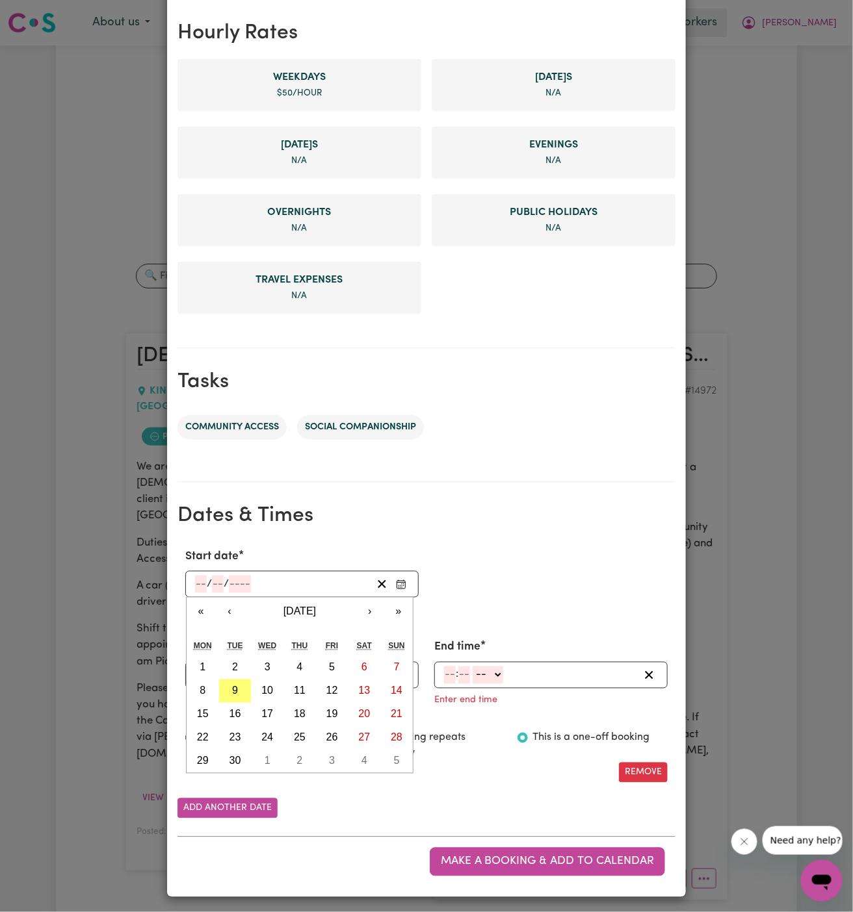
click at [201, 591] on input "number" at bounding box center [201, 585] width 12 height 18
click at [266, 716] on abbr "17" at bounding box center [267, 714] width 12 height 11
type input "2025-09-17"
type input "17"
type input "9"
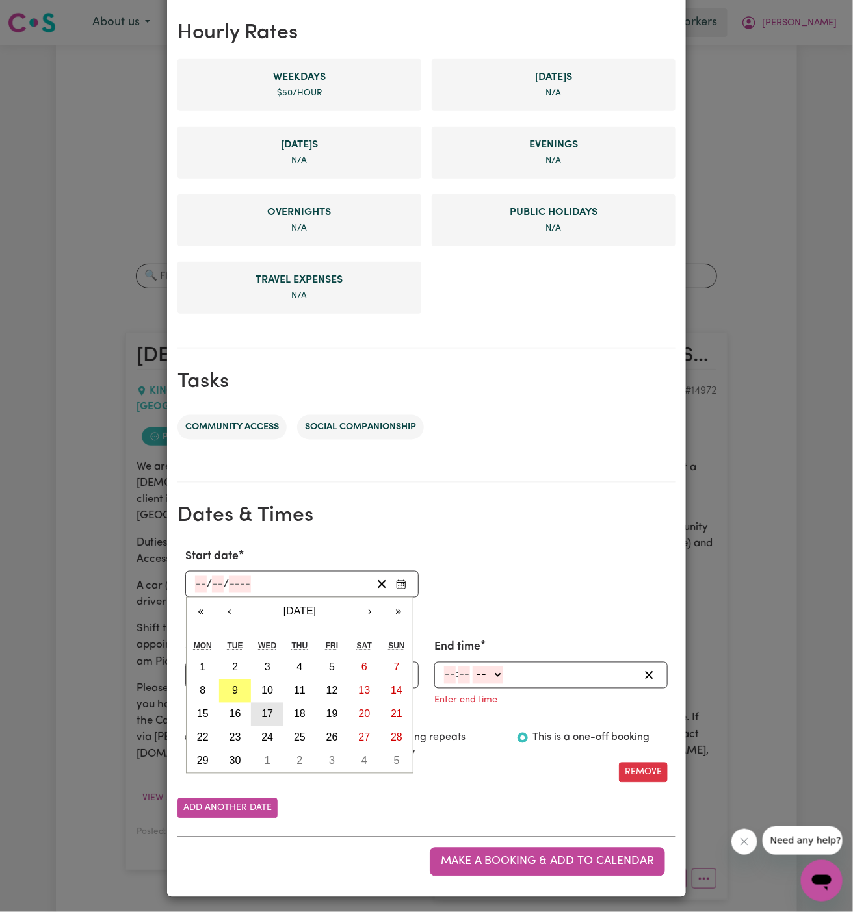
type input "2025"
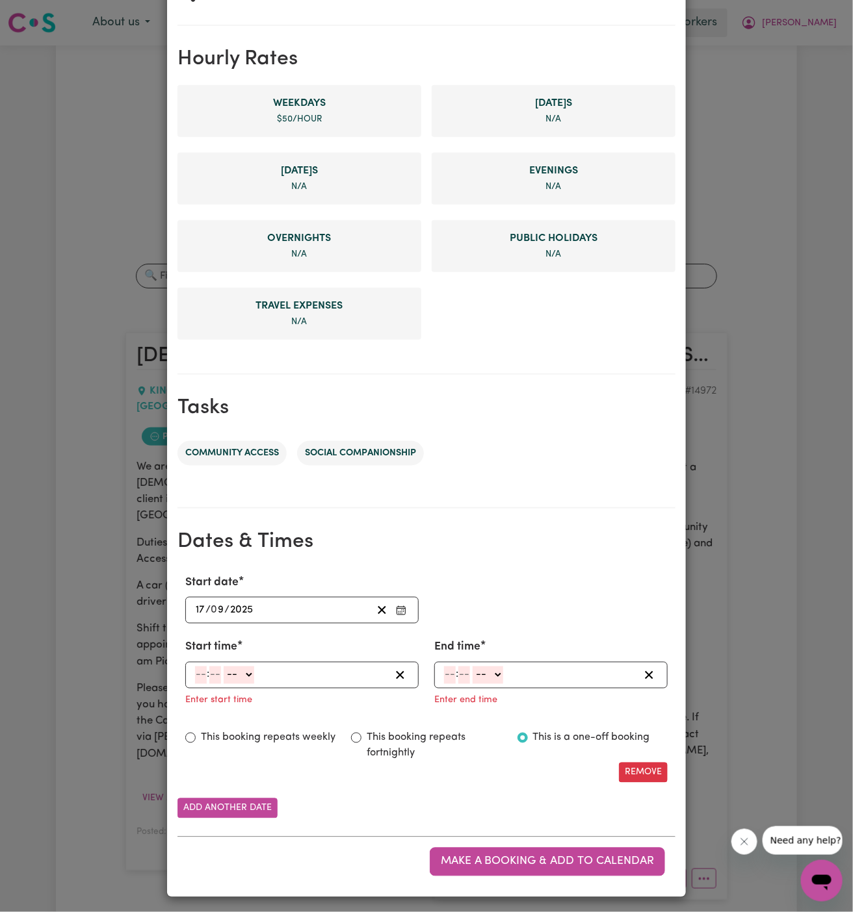
click at [199, 680] on input "number" at bounding box center [201, 676] width 12 height 18
type input "9"
type input "00"
click at [238, 672] on select "-- AM PM" at bounding box center [237, 676] width 31 height 18
select select "am"
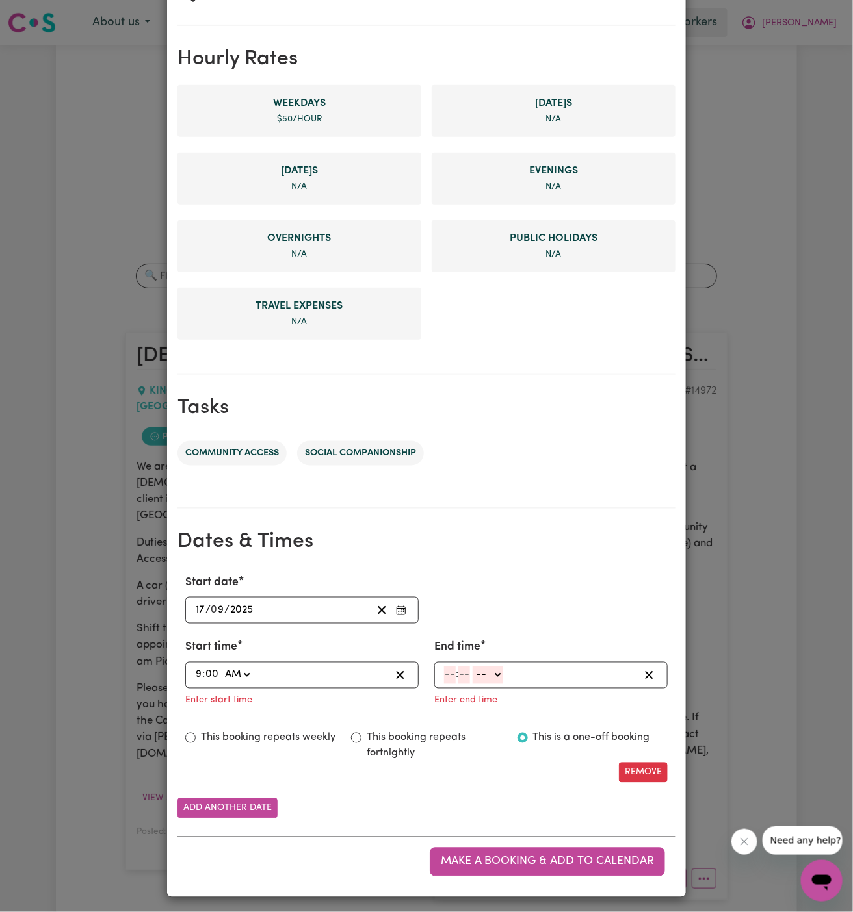
click at [222, 667] on select "-- AM PM" at bounding box center [237, 676] width 31 height 18
type input "09:00"
type input "0"
click at [446, 678] on input "number" at bounding box center [450, 676] width 12 height 18
type input "11"
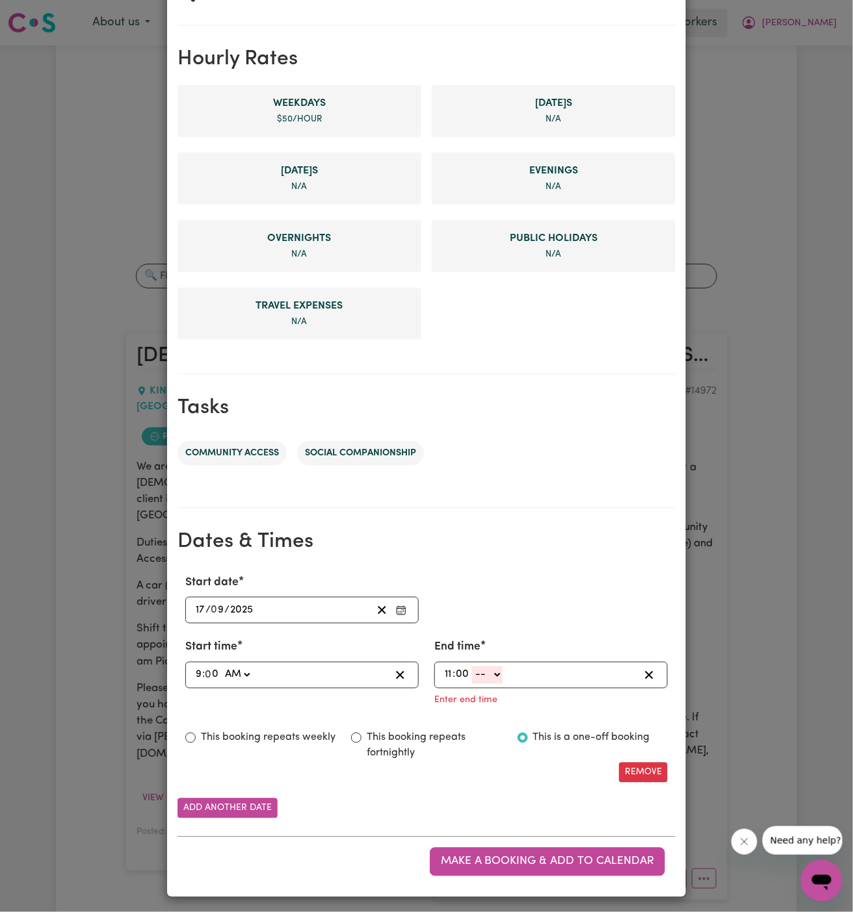
type input "00"
click at [484, 673] on select "-- AM PM" at bounding box center [487, 676] width 31 height 18
select select "am"
click at [472, 684] on select "-- AM PM" at bounding box center [487, 676] width 31 height 18
type input "11:00"
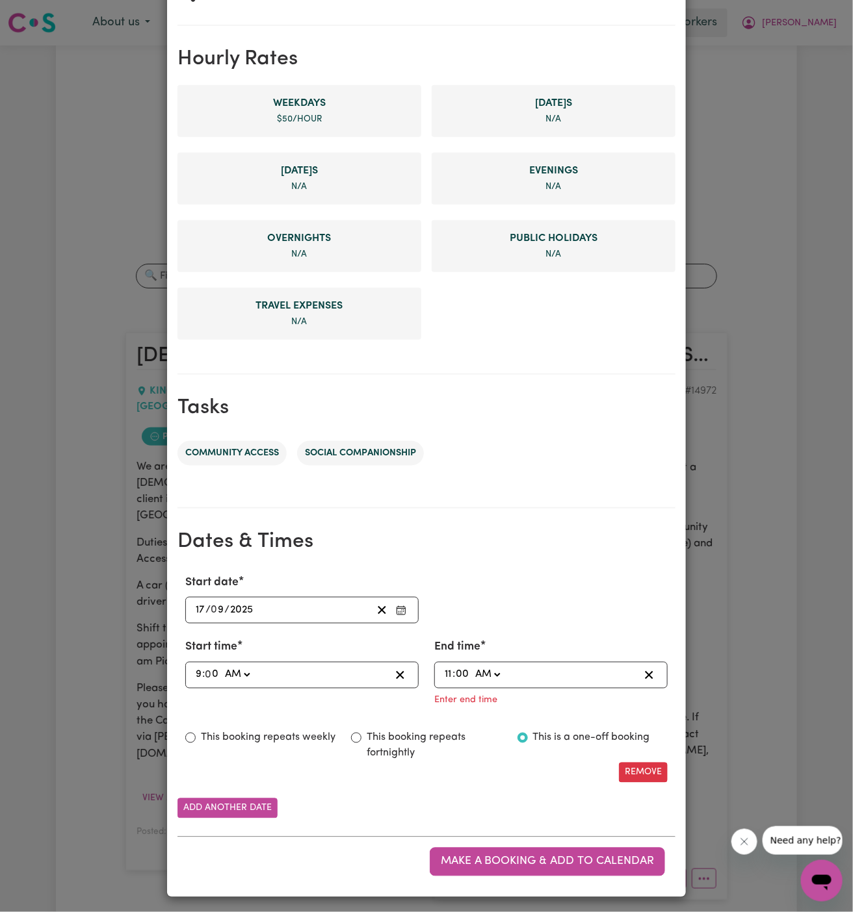
type input "0"
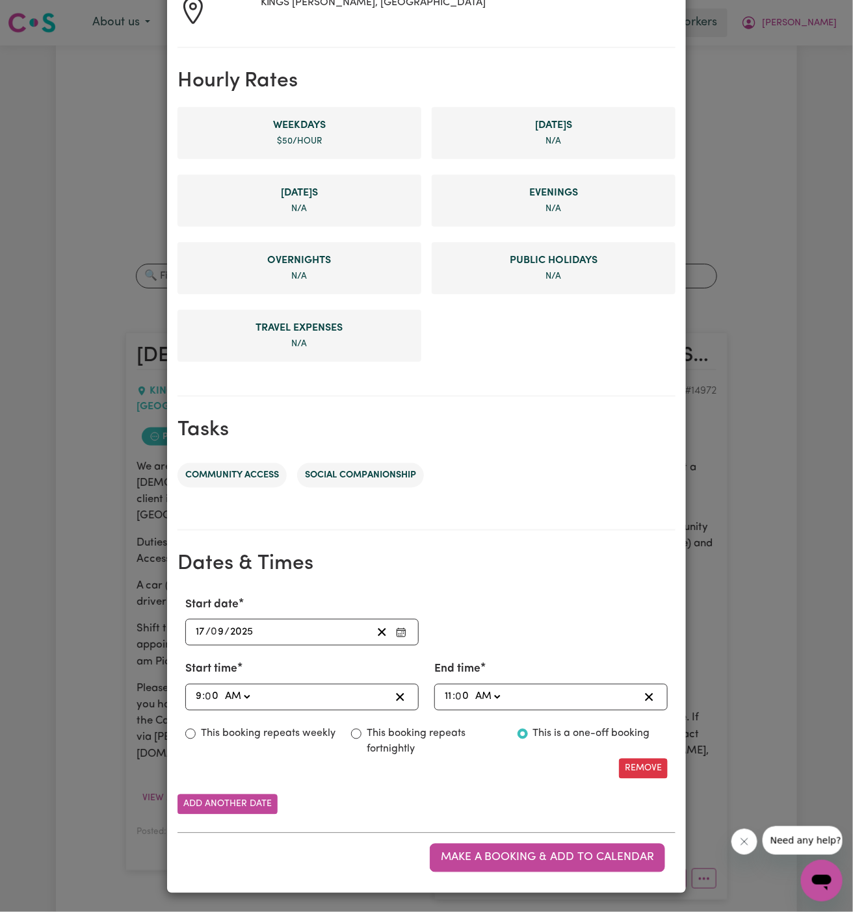
scroll to position [248, 0]
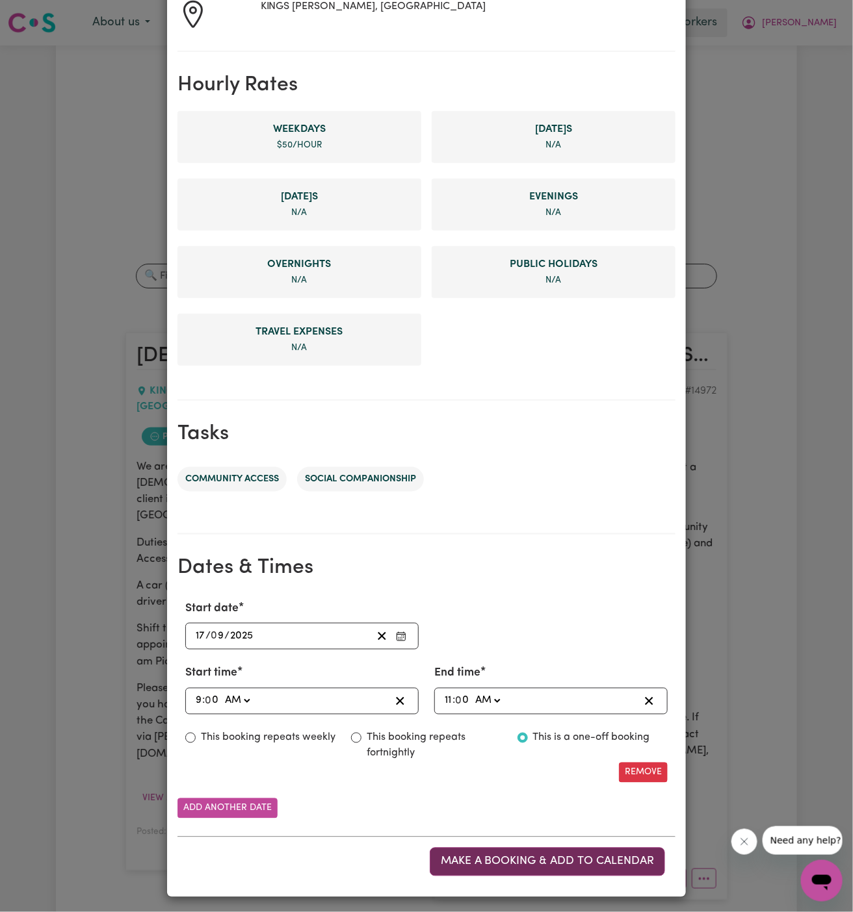
click at [526, 862] on span "Make a booking & add to calendar" at bounding box center [547, 861] width 213 height 11
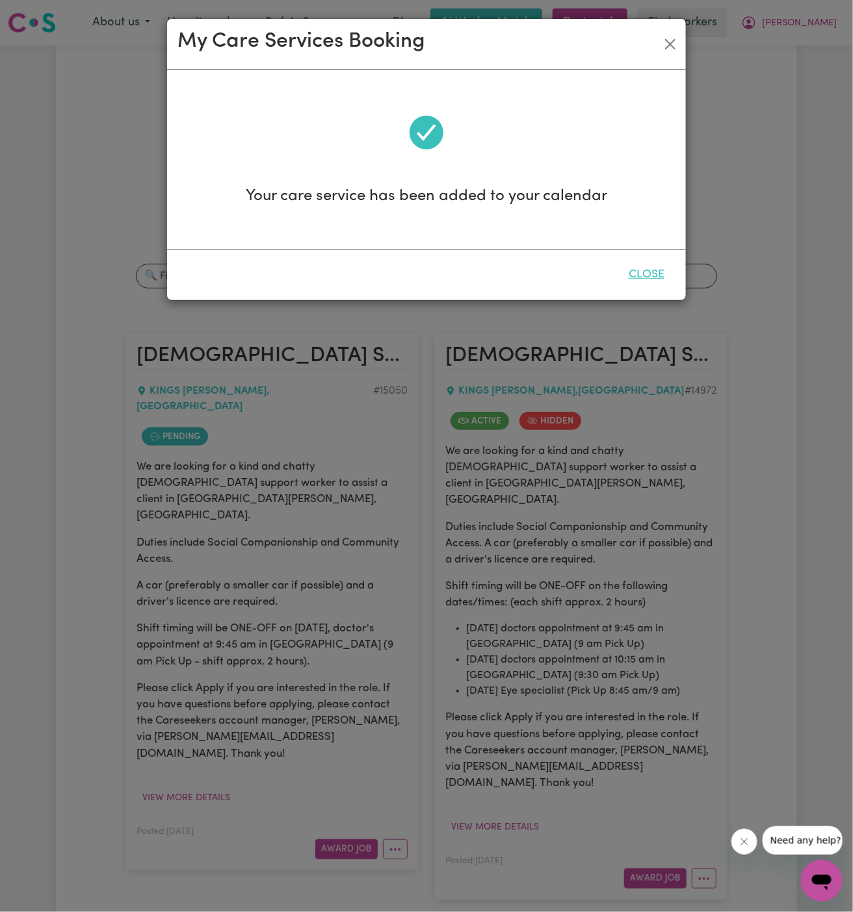
click at [647, 283] on button "Close" at bounding box center [646, 275] width 58 height 29
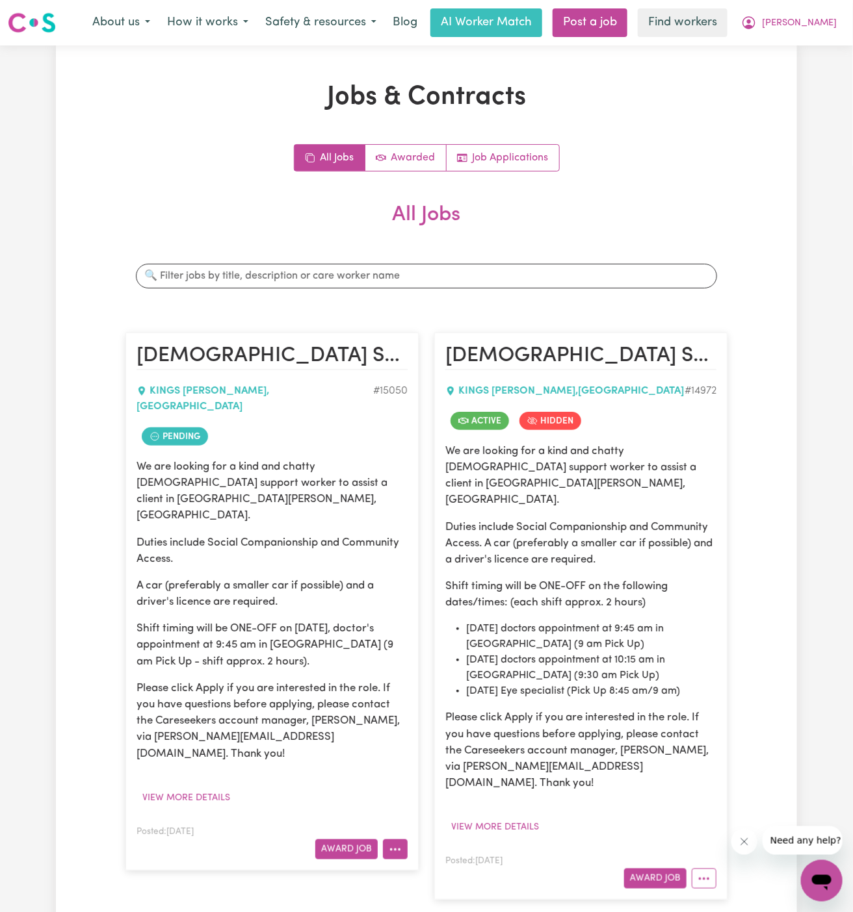
click at [397, 843] on icon "More options" at bounding box center [395, 849] width 13 height 13
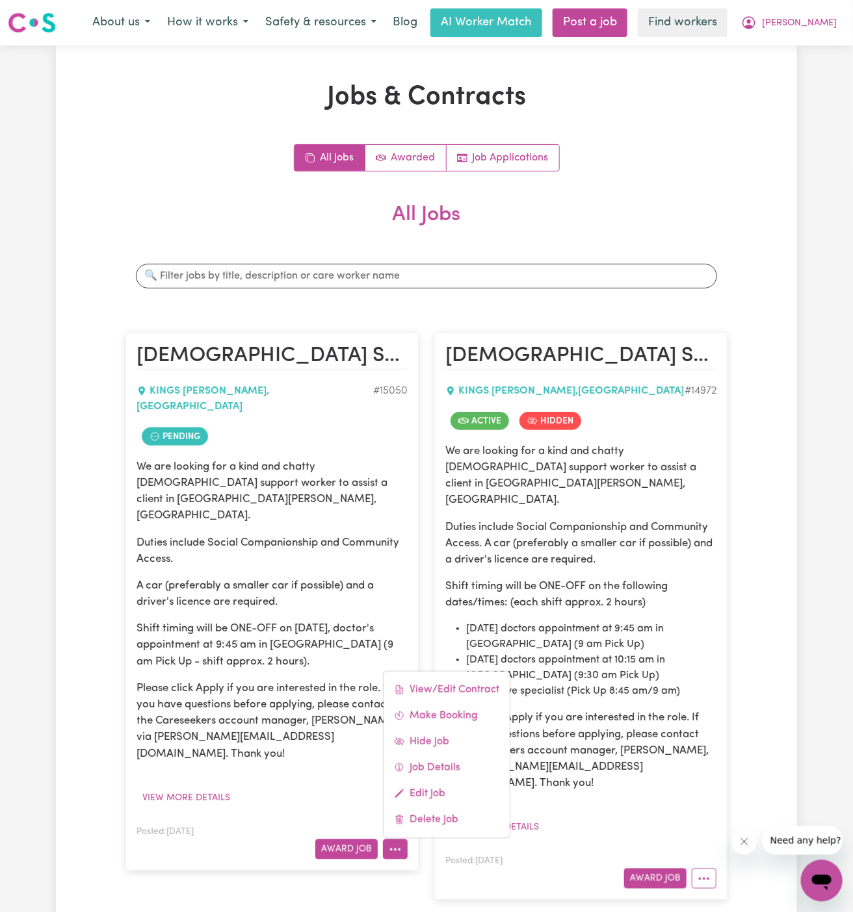
click at [575, 525] on p "Duties include Social Companionship and Community Access. A car (preferably a s…" at bounding box center [580, 543] width 271 height 49
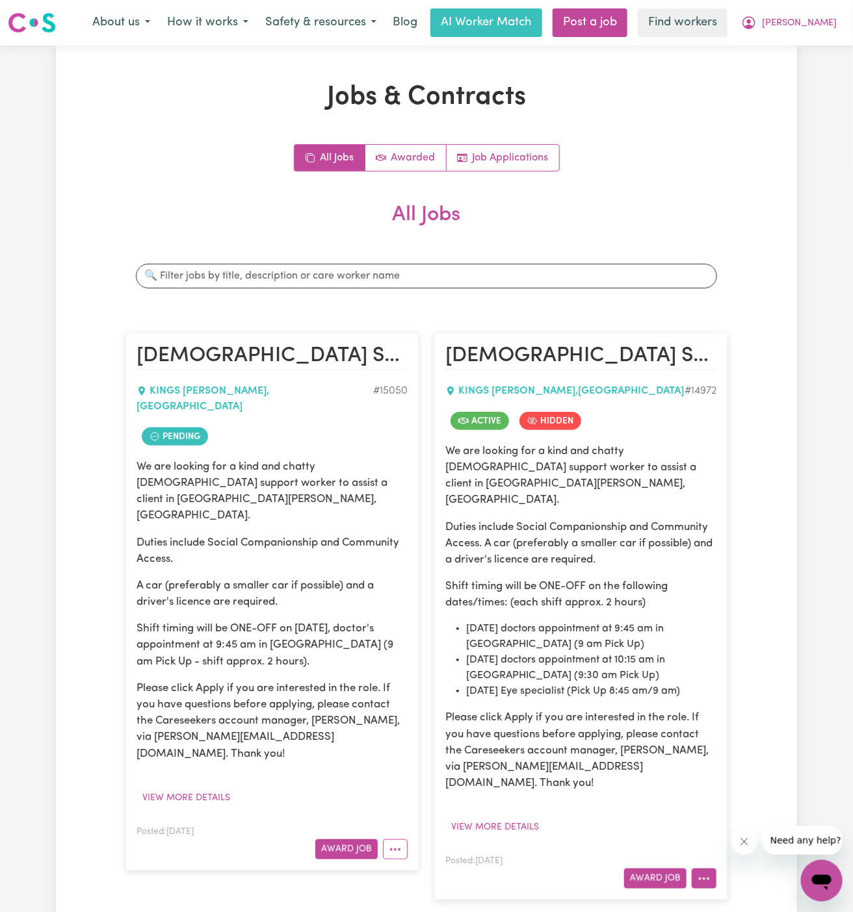
click at [702, 873] on icon "More options" at bounding box center [703, 879] width 13 height 13
click at [755, 706] on link "View/Edit Contract" at bounding box center [755, 719] width 126 height 26
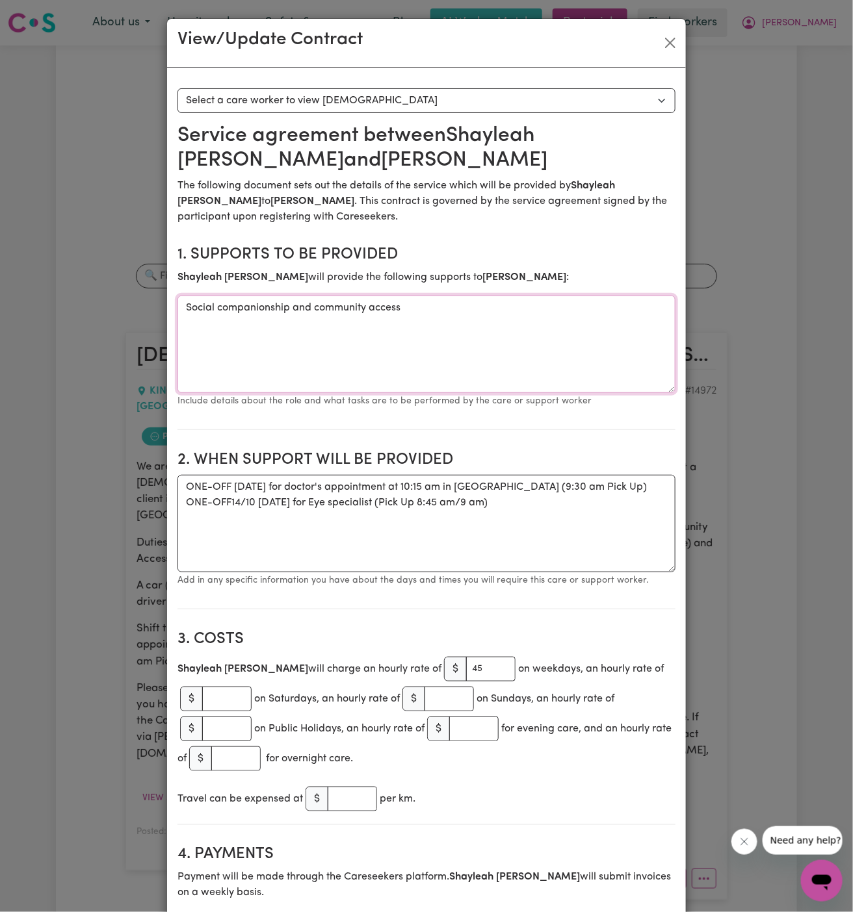
click at [439, 352] on textarea "Social companionship and community access" at bounding box center [426, 344] width 498 height 97
click at [343, 520] on textarea "ONE-OFF [DATE] for doctor's appointment at 10:15 am in [GEOGRAPHIC_DATA] (9:30 …" at bounding box center [426, 523] width 498 height 97
click at [669, 46] on button "Close" at bounding box center [670, 42] width 21 height 21
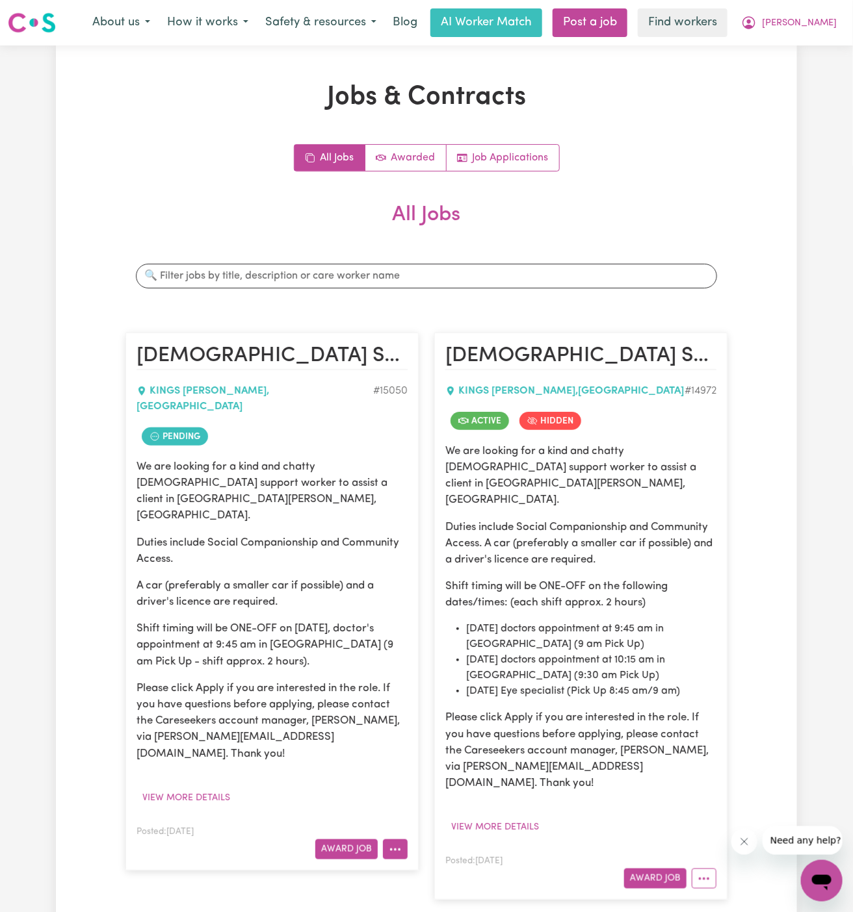
click at [405, 840] on button "More options" at bounding box center [395, 850] width 25 height 20
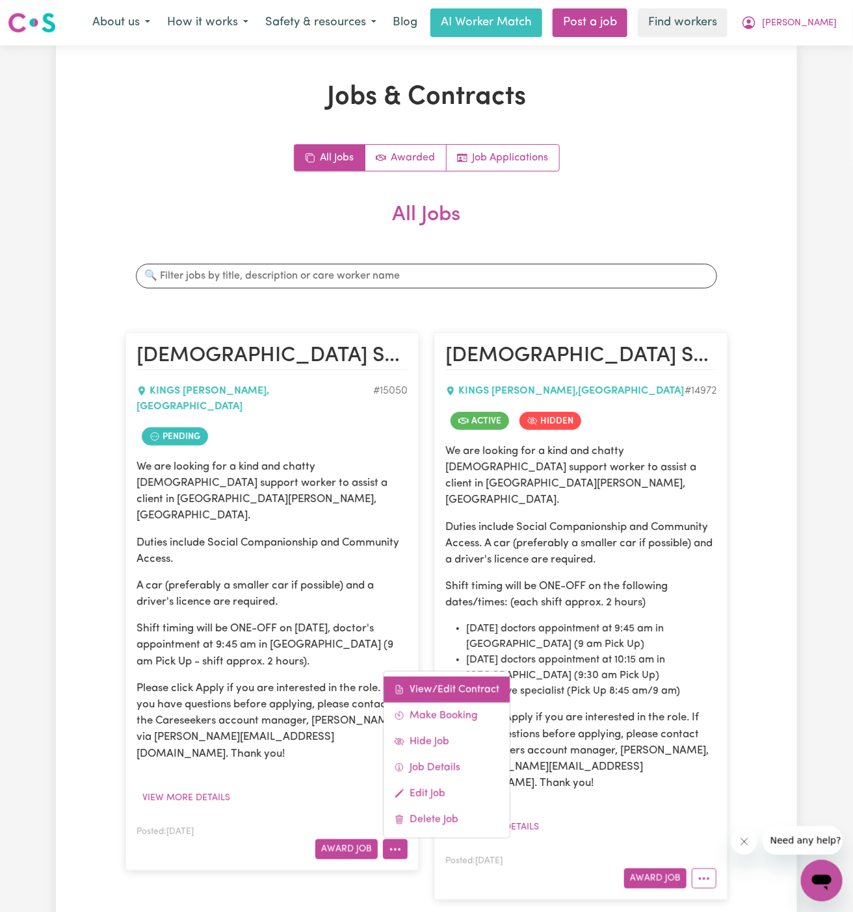
click at [438, 677] on link "View/Edit Contract" at bounding box center [446, 690] width 126 height 26
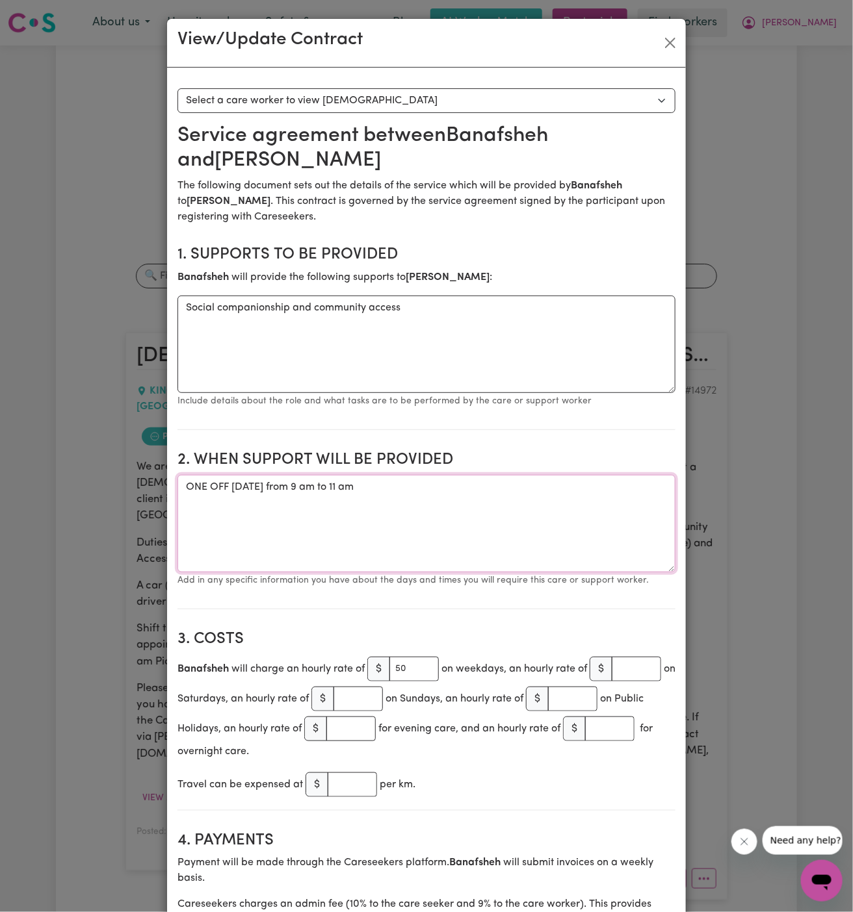
click at [391, 512] on textarea "ONE OFF Wednesday 17 September 2025 from 9 am to 11 am" at bounding box center [426, 523] width 498 height 97
click at [391, 493] on textarea "ONE OFF Wednesday 17 September 2025 from 9 am to 11 am" at bounding box center [426, 523] width 498 height 97
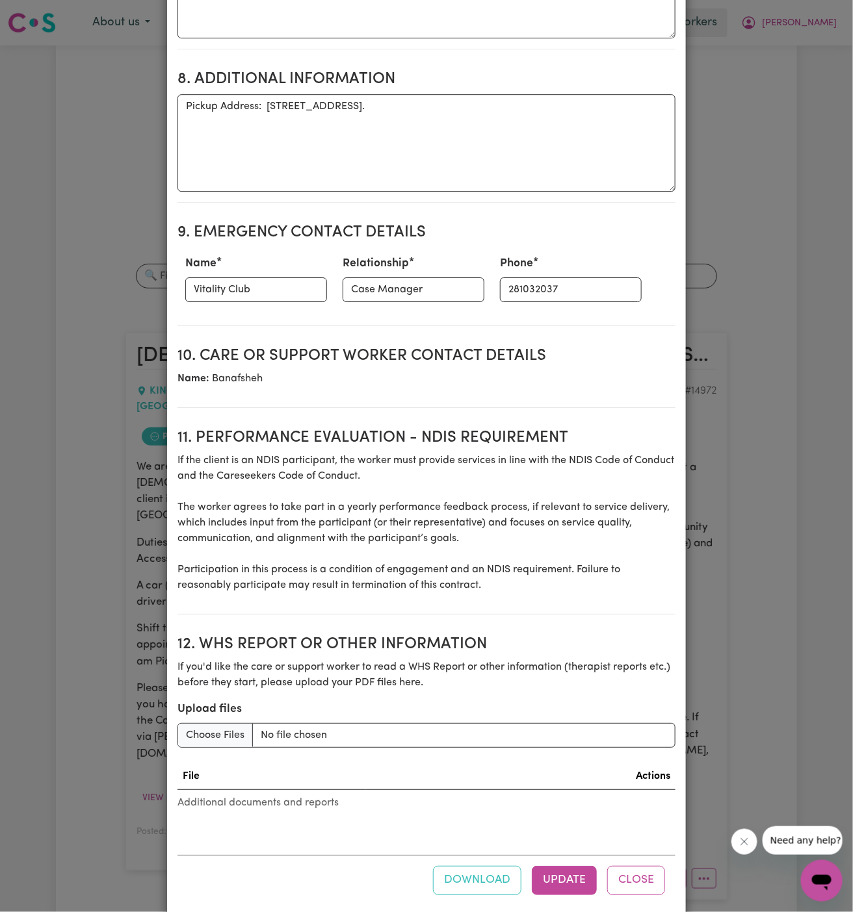
scroll to position [1332, 0]
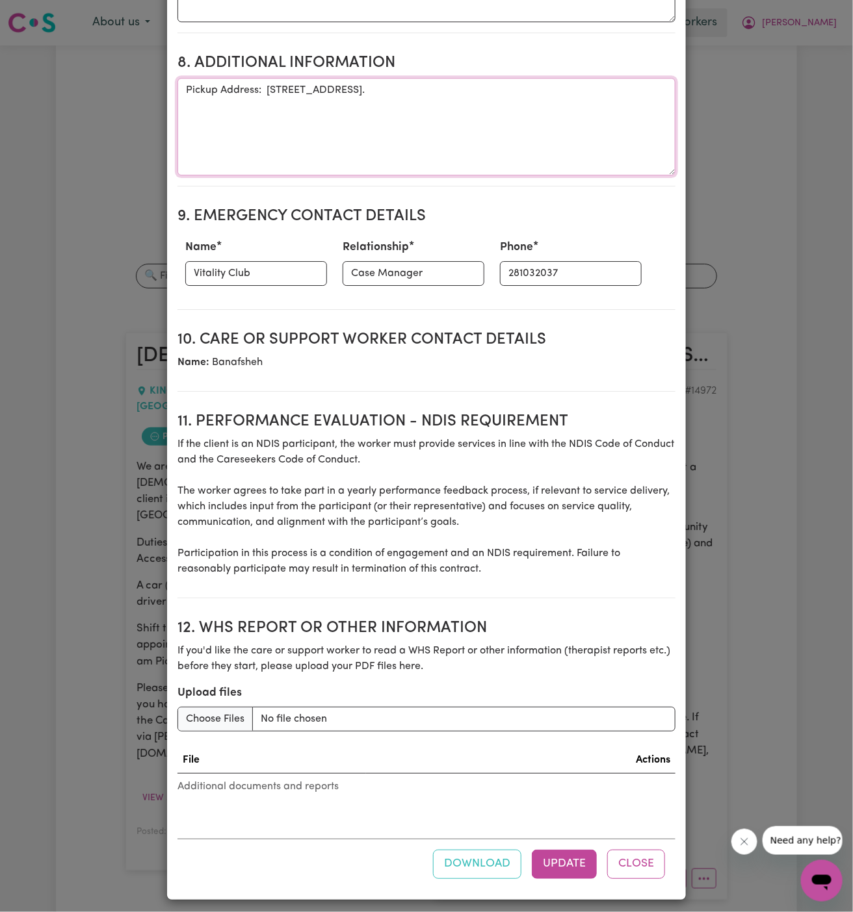
click at [230, 84] on textarea "Pickup Address: 12-15 Panorama Parade, Blacktown." at bounding box center [426, 126] width 498 height 97
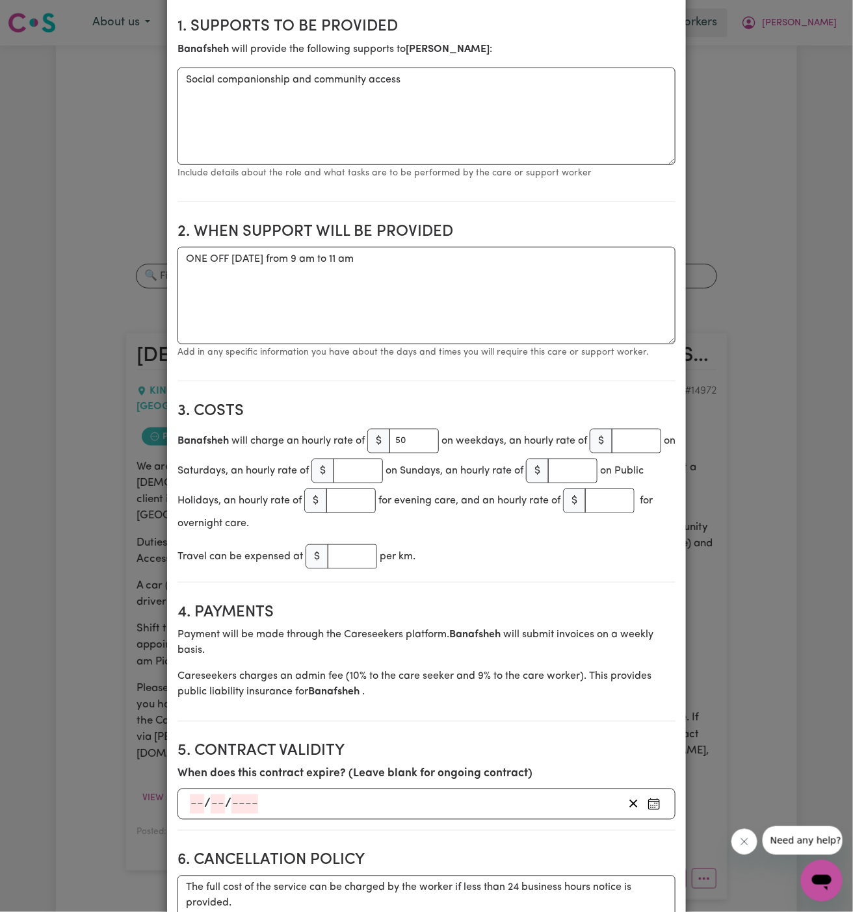
scroll to position [0, 0]
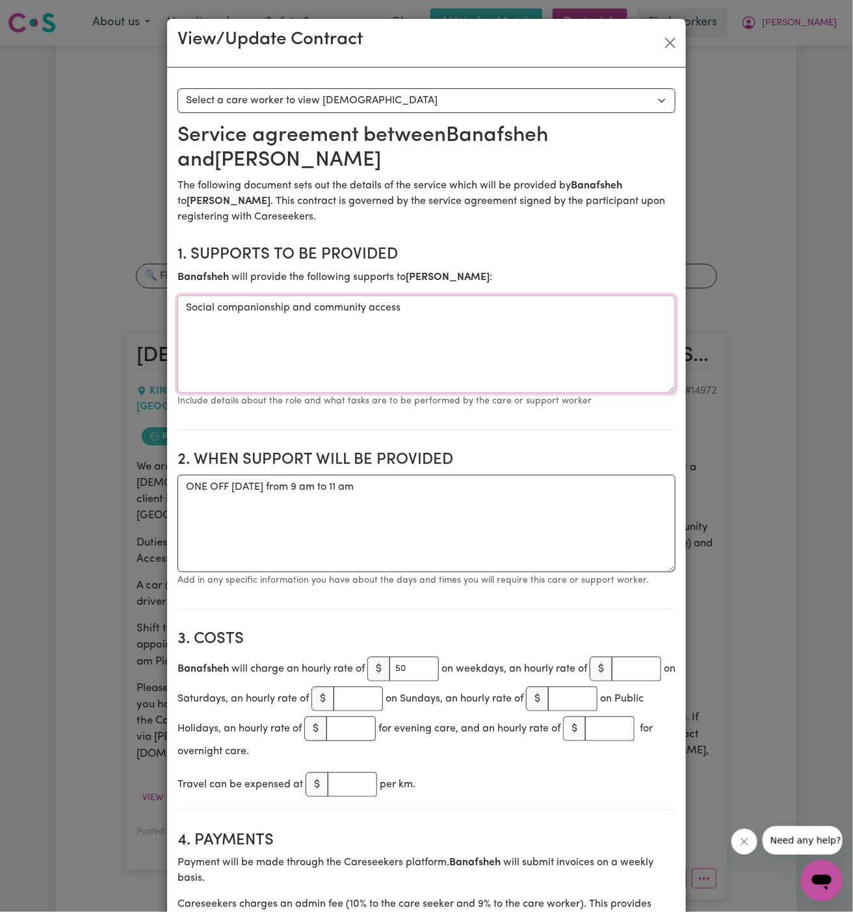
click at [301, 300] on textarea "Social companionship and community access" at bounding box center [426, 344] width 498 height 97
click at [671, 34] on button "Close" at bounding box center [670, 42] width 21 height 21
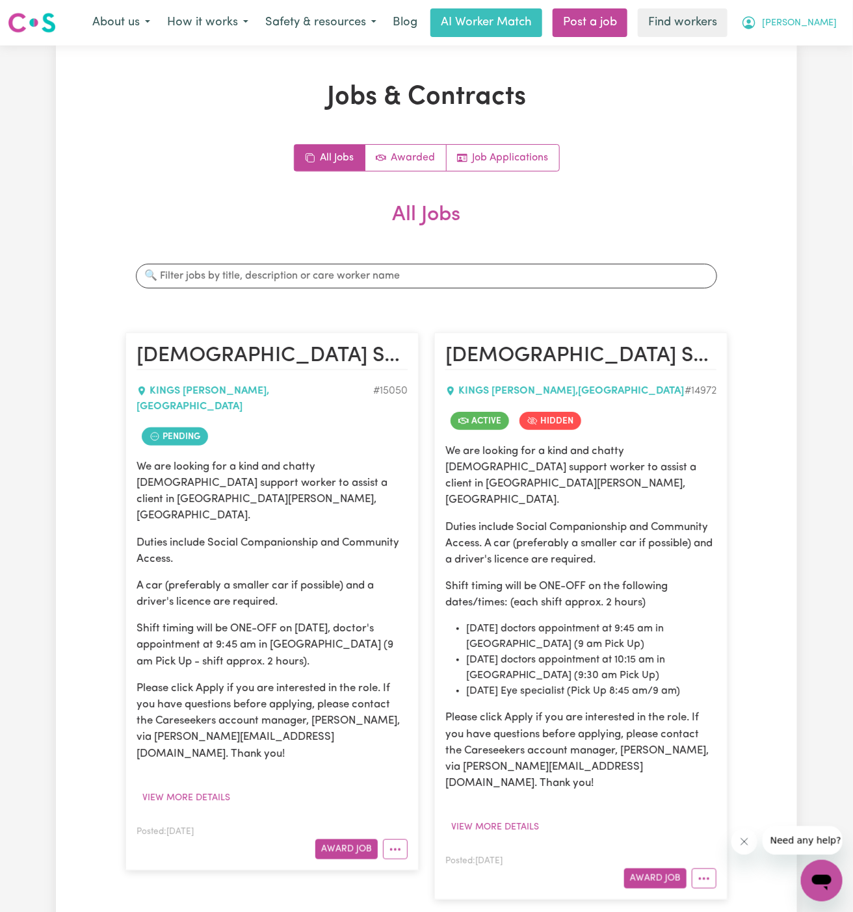
click at [816, 24] on button "[PERSON_NAME]" at bounding box center [788, 22] width 112 height 27
click at [819, 36] on div "About us How it works Safety & resources Blog AI Worker Match Post a job Find w…" at bounding box center [464, 22] width 761 height 29
click at [824, 23] on span "[PERSON_NAME]" at bounding box center [799, 23] width 75 height 14
click at [818, 45] on link "My Dashboard" at bounding box center [792, 50] width 103 height 25
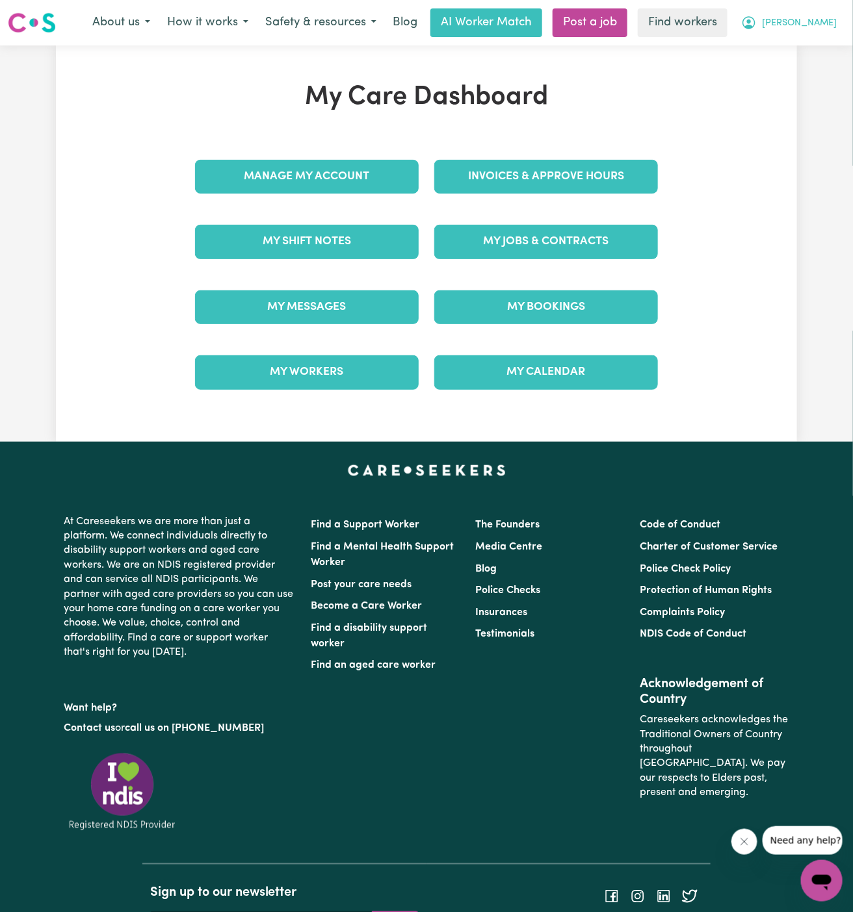
click at [828, 22] on span "[PERSON_NAME]" at bounding box center [799, 23] width 75 height 14
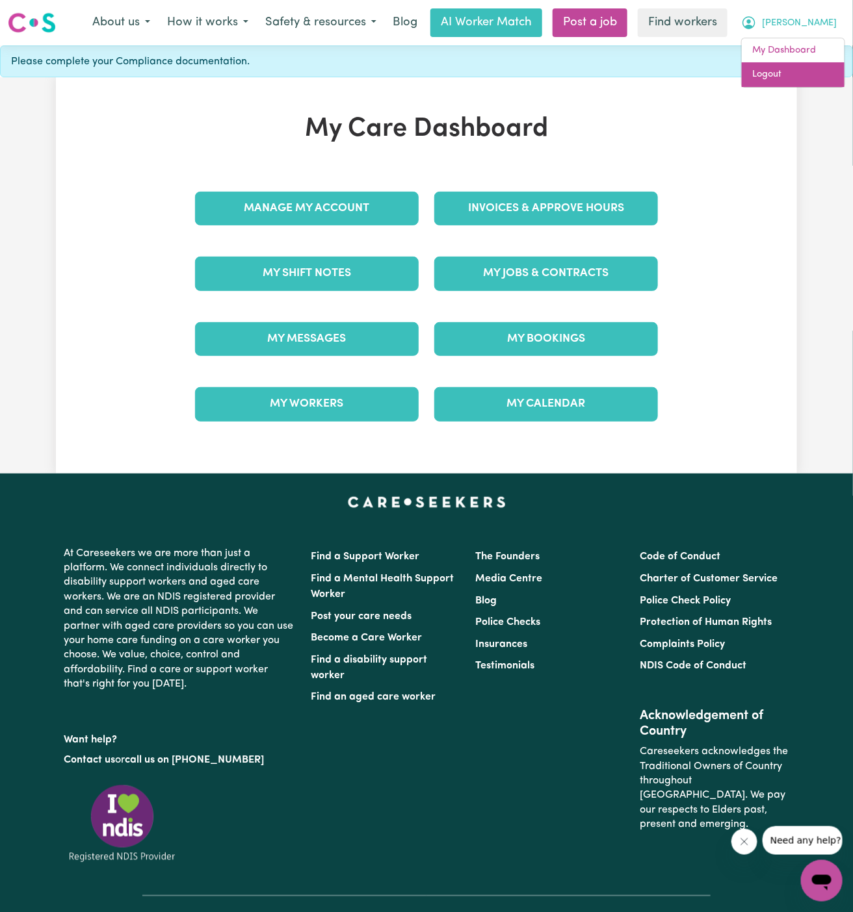
click at [811, 74] on link "Logout" at bounding box center [792, 74] width 103 height 25
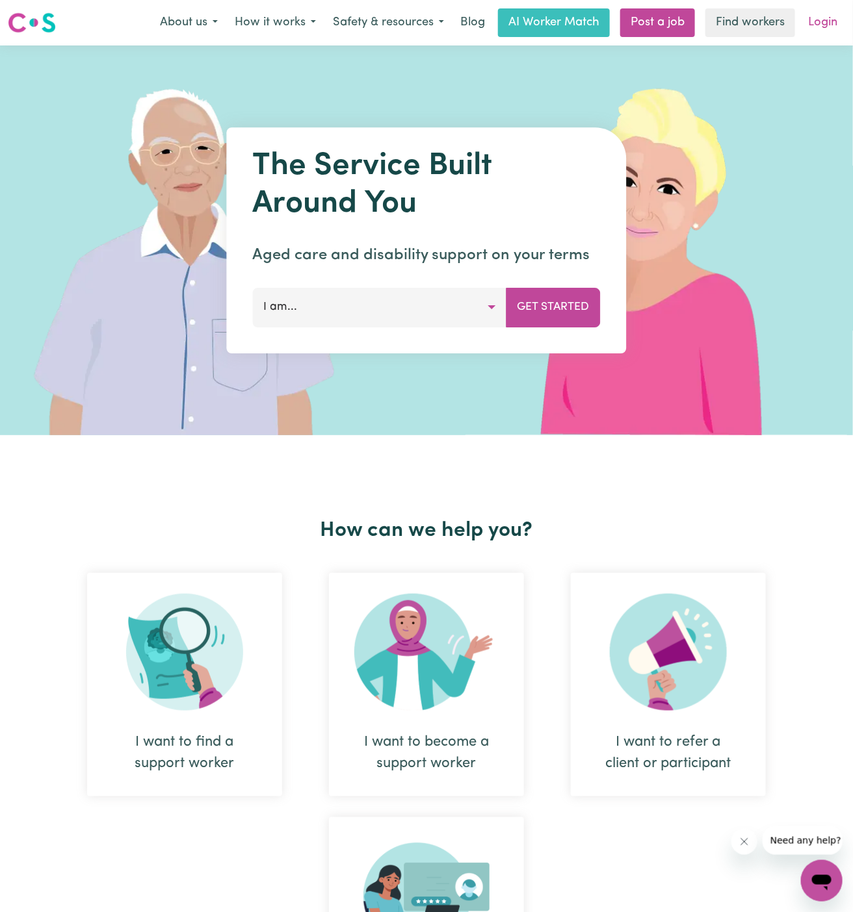
click at [825, 19] on link "Login" at bounding box center [822, 22] width 45 height 29
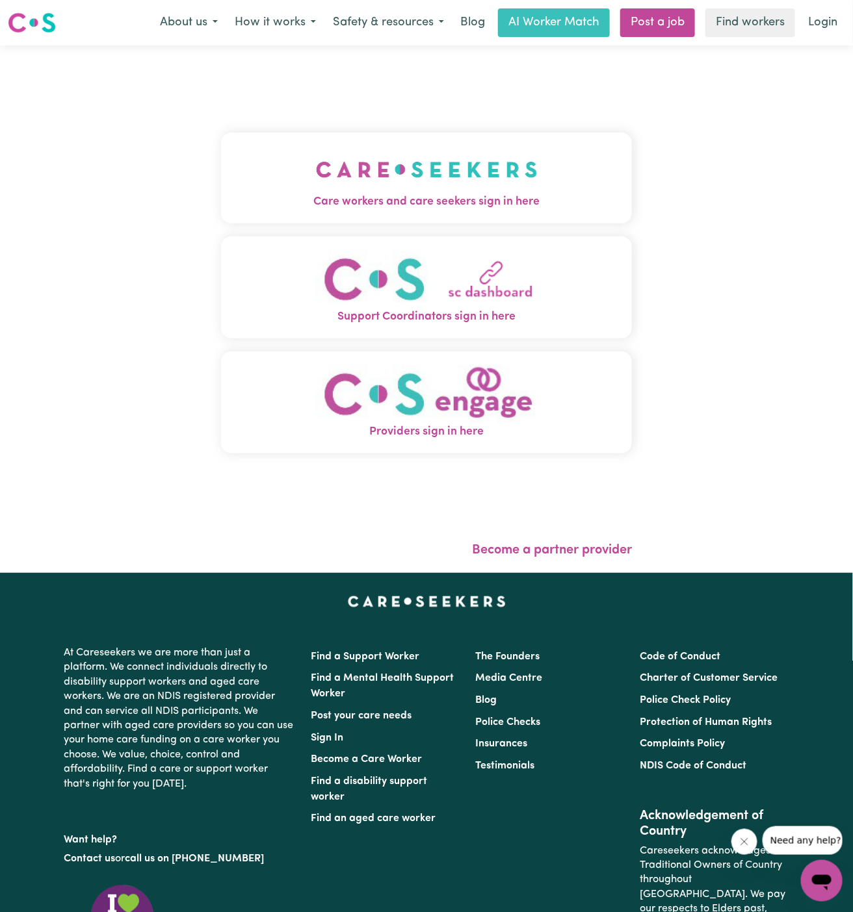
click at [380, 182] on img "Care workers and care seekers sign in here" at bounding box center [427, 170] width 222 height 48
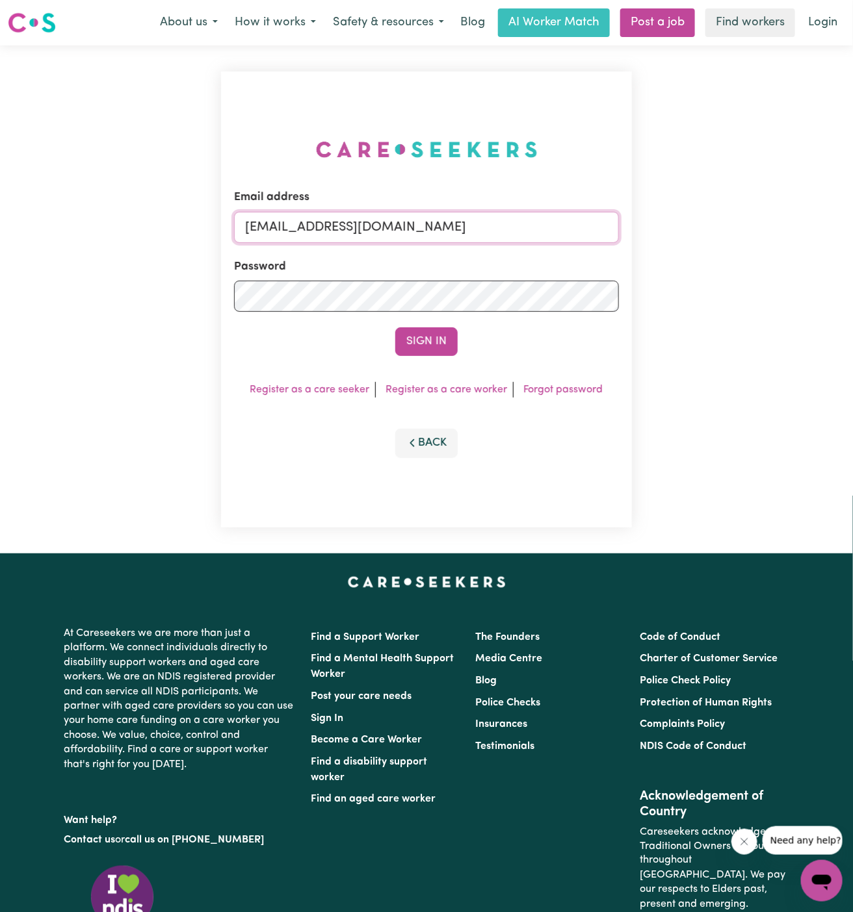
drag, startPoint x: 312, startPoint y: 232, endPoint x: 827, endPoint y: 231, distance: 515.3
click at [827, 231] on div "Email address superuser~GrahamWhiteKNC@careseekers.com.au Password Sign In Regi…" at bounding box center [426, 299] width 853 height 508
paste input "AnneLoechelCF"
type input "superuser~AnneLoechelCF@careseekers.com.au"
click at [395, 327] on button "Sign In" at bounding box center [426, 341] width 62 height 29
